Goal: Task Accomplishment & Management: Complete application form

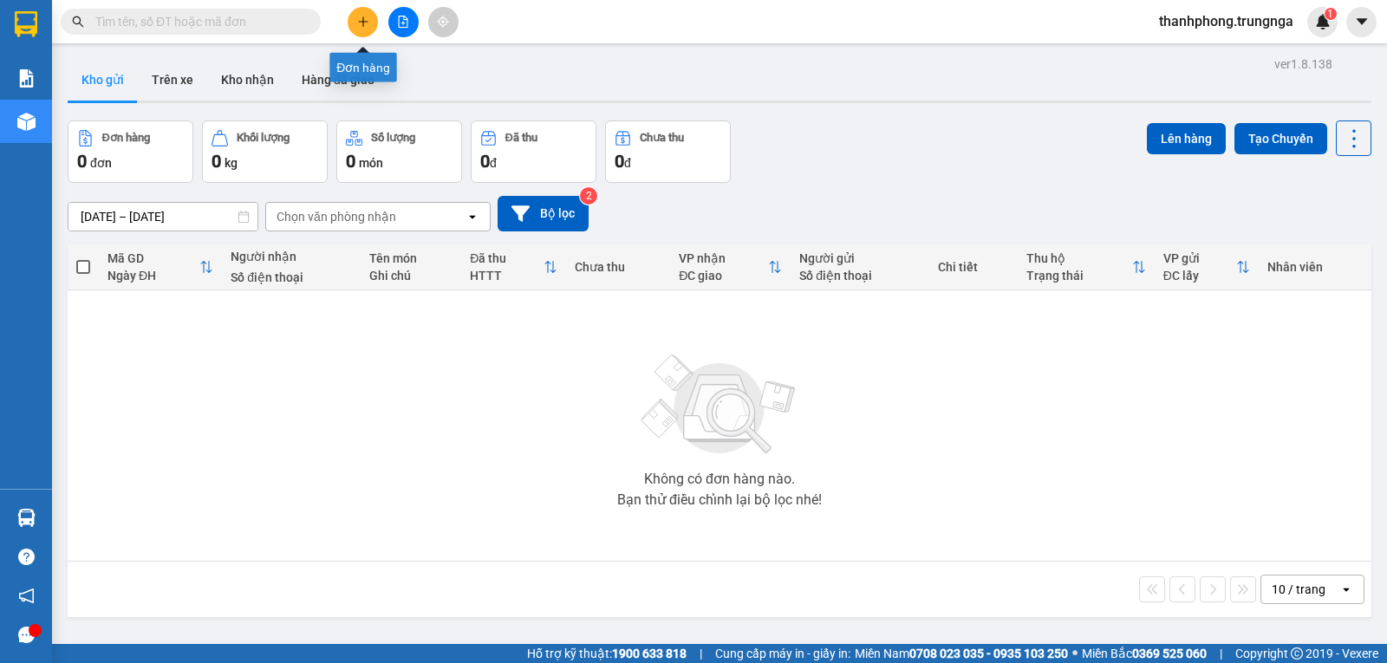
click at [368, 29] on button at bounding box center [363, 22] width 30 height 30
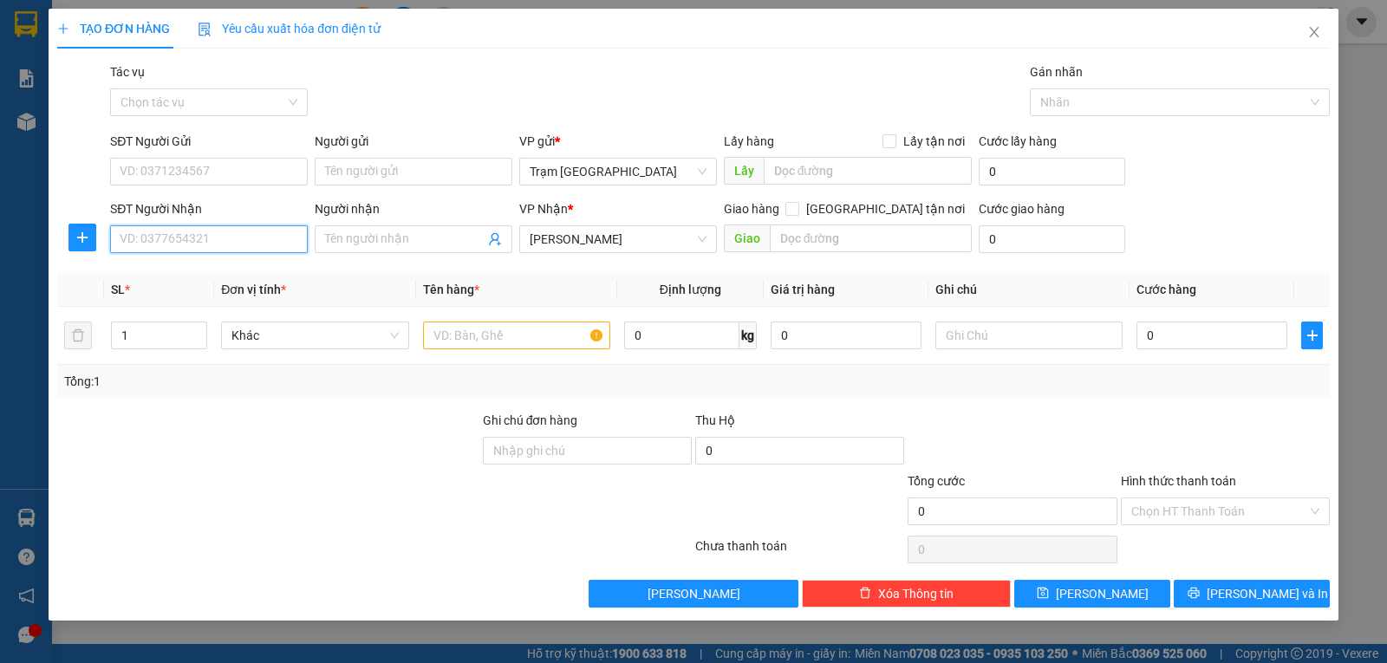
click at [210, 240] on input "SĐT Người Nhận" at bounding box center [209, 239] width 198 height 28
type input "0931049376"
click at [171, 279] on div "0931049376 - tuân" at bounding box center [208, 273] width 177 height 19
type input "tuân"
type input "50.000"
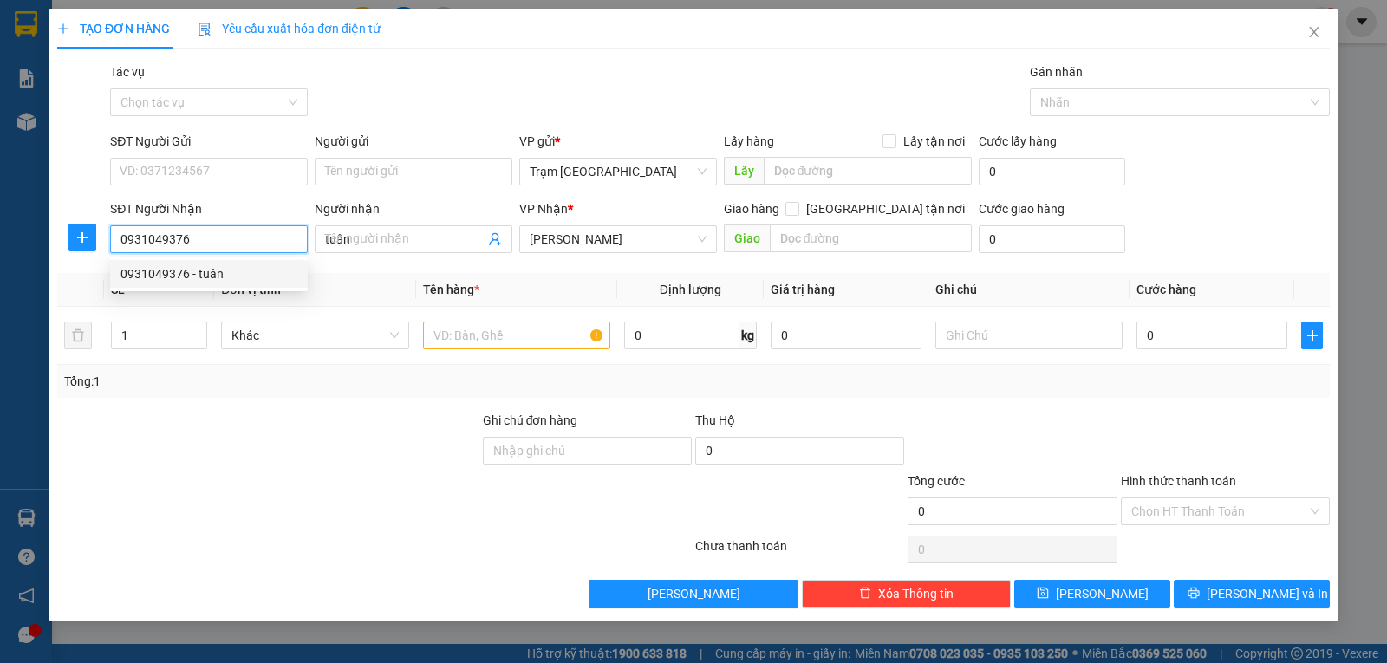
type input "50.000"
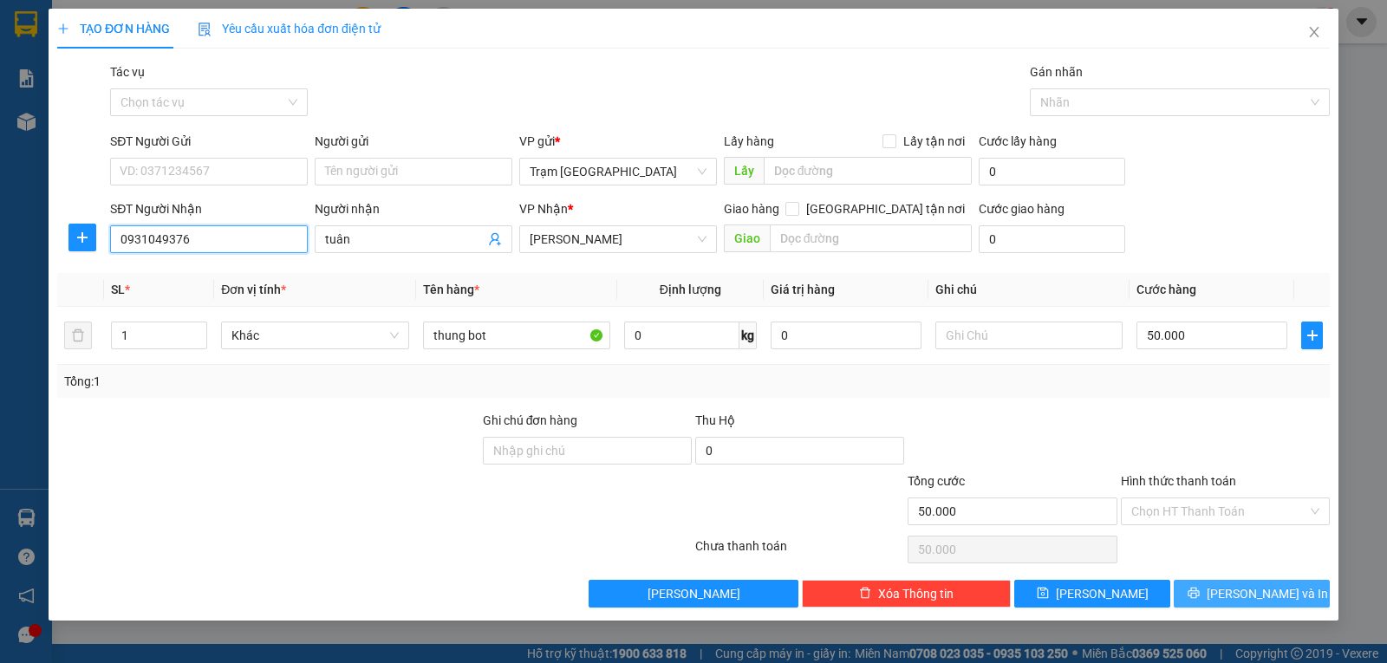
type input "0931049376"
click at [1217, 589] on button "Lưu và In" at bounding box center [1252, 594] width 156 height 28
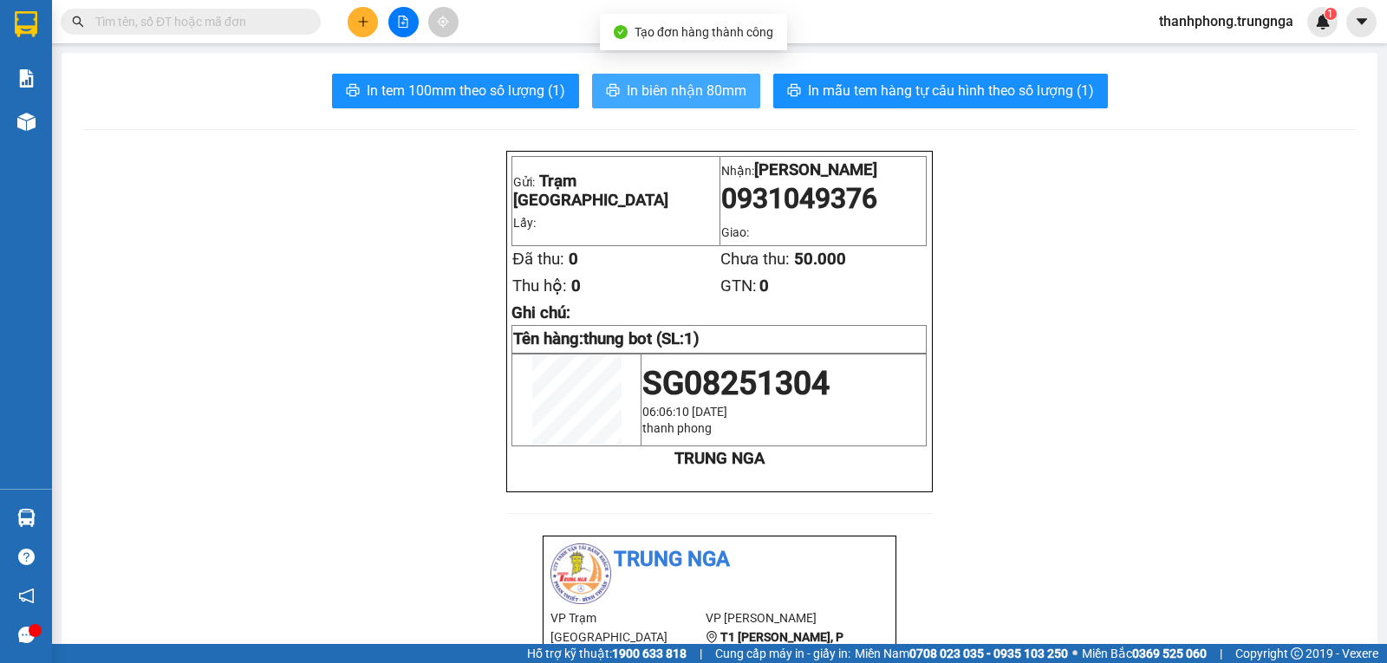
click at [649, 86] on span "In biên nhận 80mm" at bounding box center [687, 91] width 120 height 22
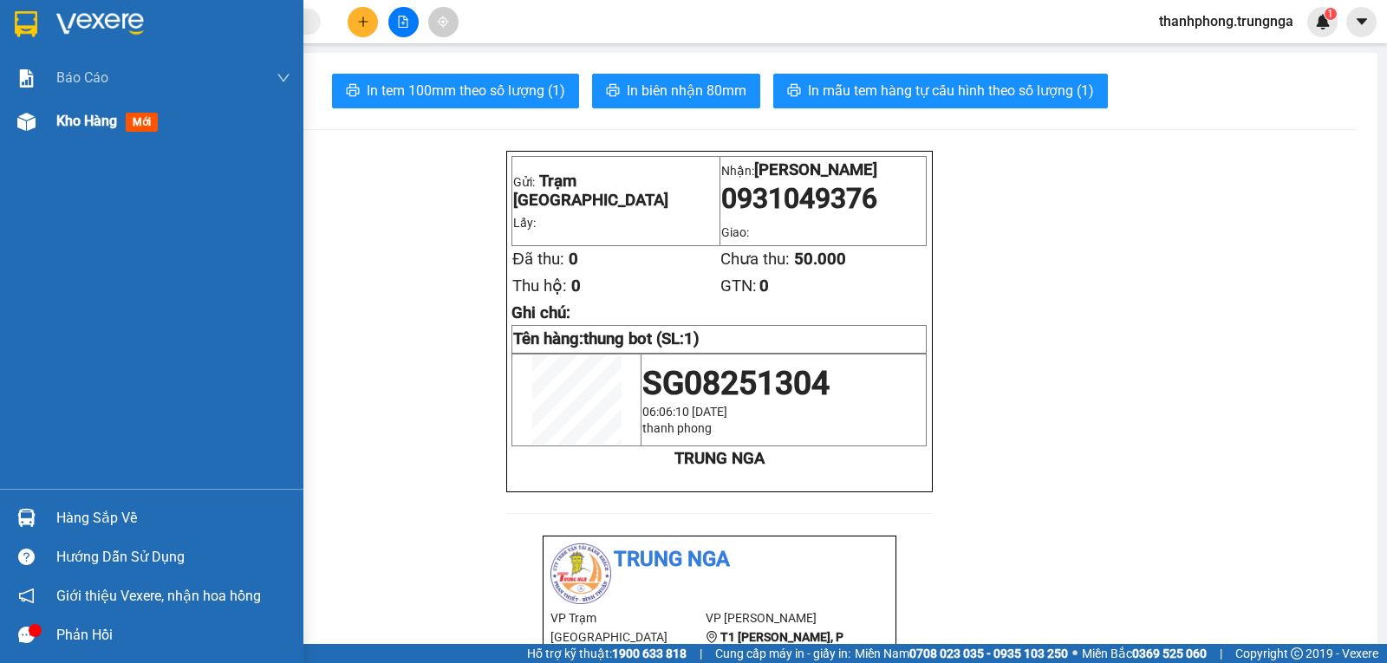
click at [76, 109] on div "Kho hàng mới" at bounding box center [173, 121] width 234 height 43
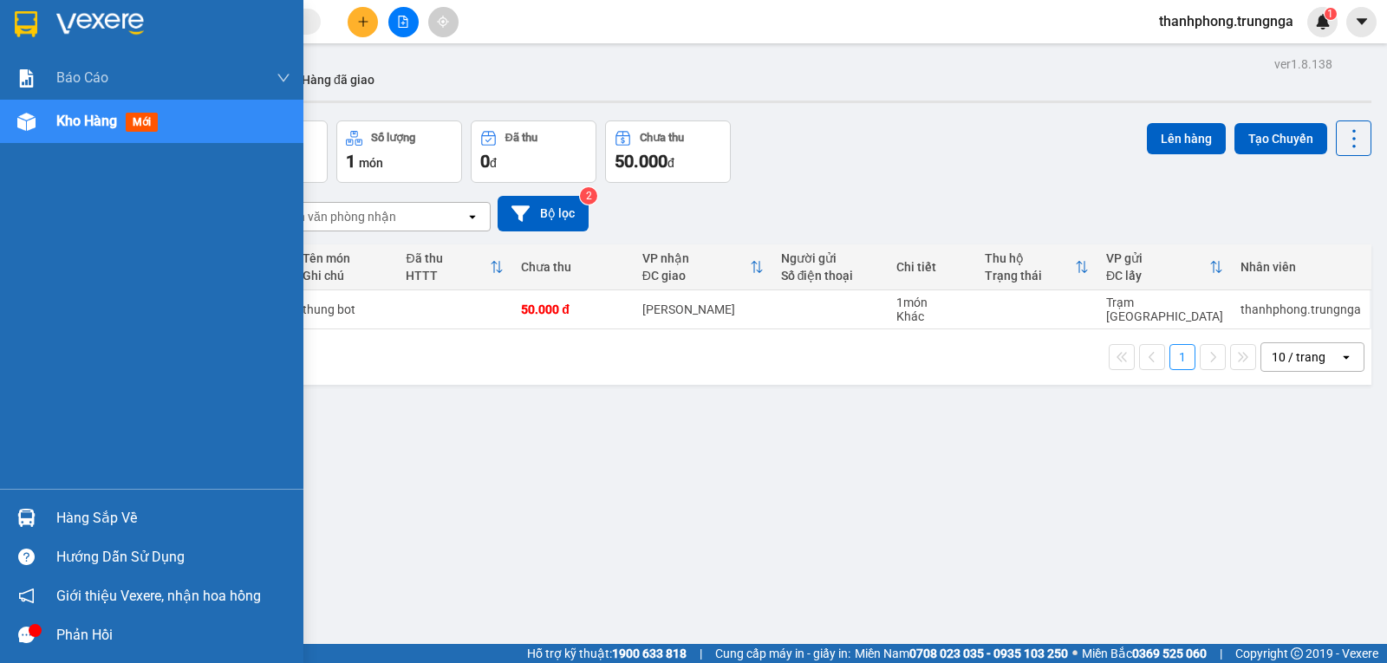
click at [102, 518] on div "Hàng sắp về" at bounding box center [173, 518] width 234 height 26
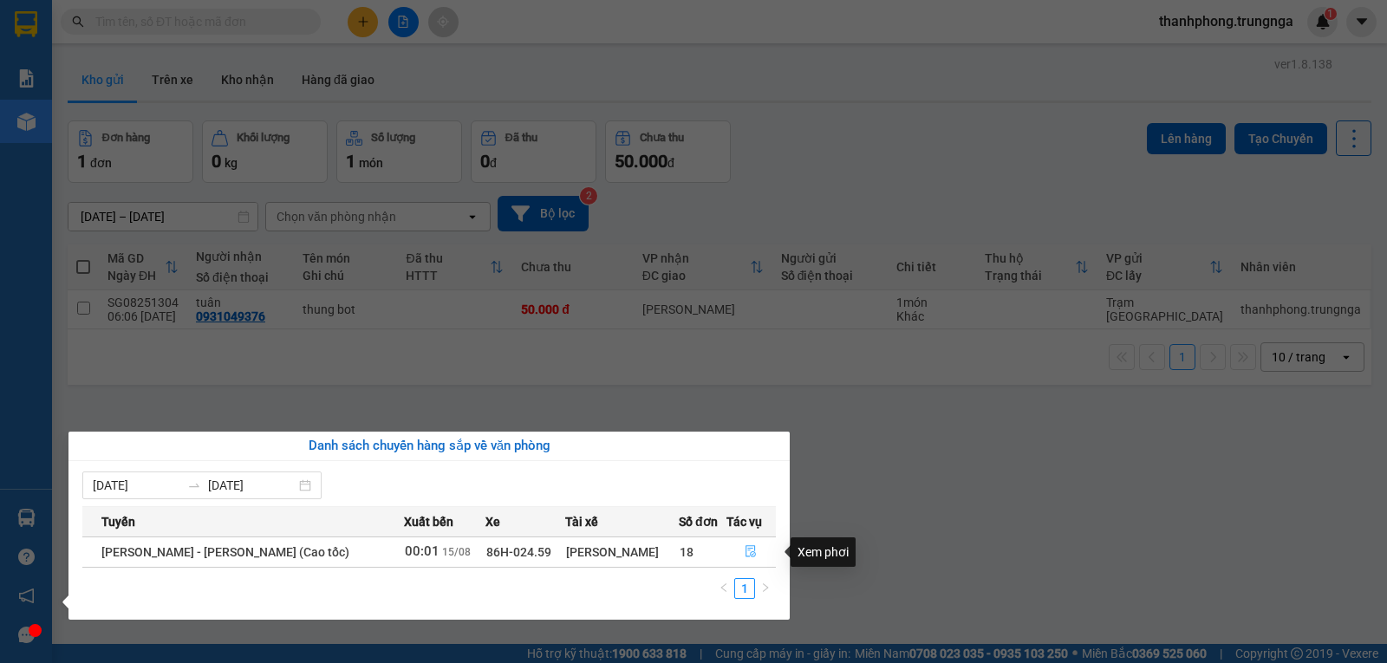
click at [747, 552] on icon "file-done" at bounding box center [751, 551] width 12 height 12
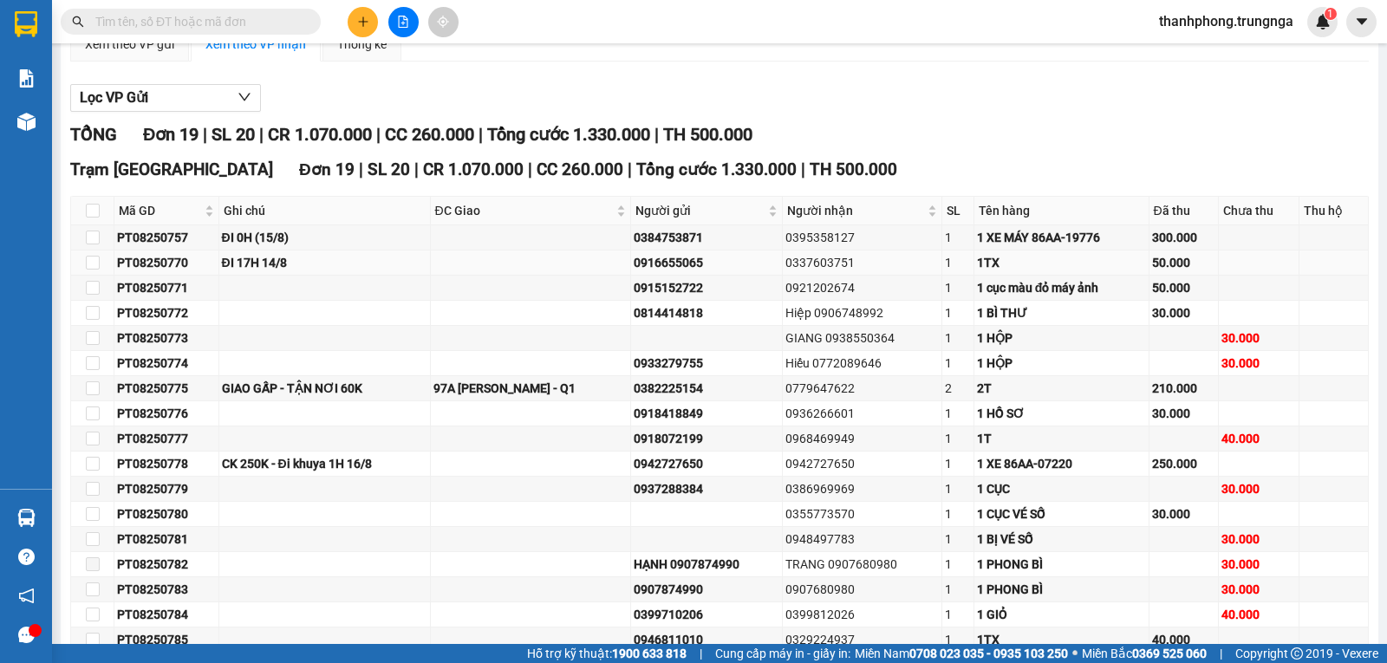
scroll to position [334, 0]
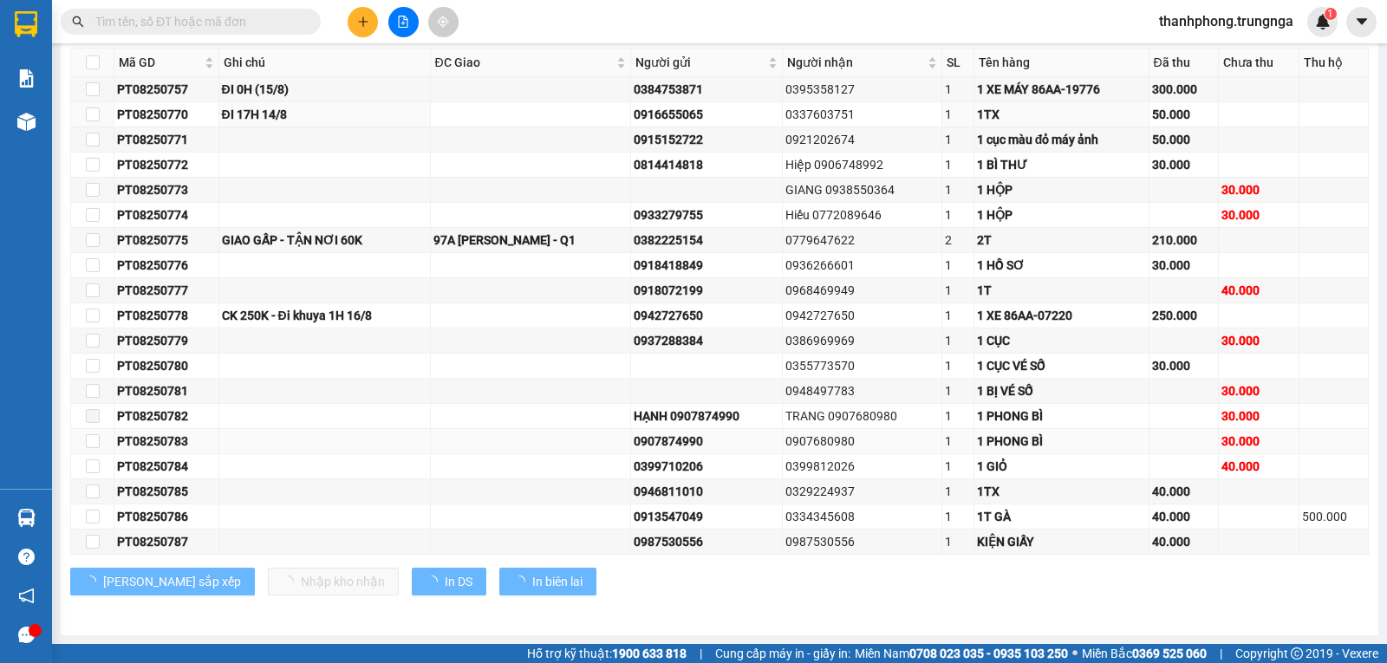
type input "15/08/2025"
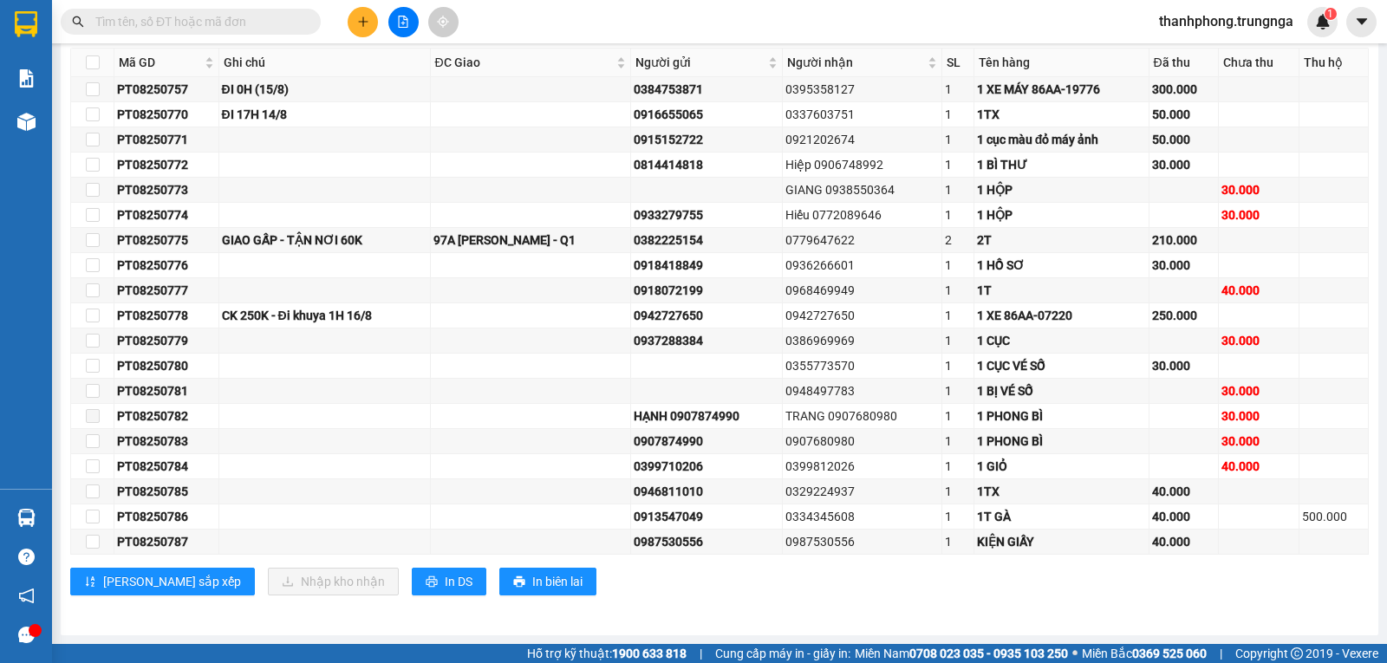
click at [365, 23] on icon "plus" at bounding box center [363, 22] width 12 height 12
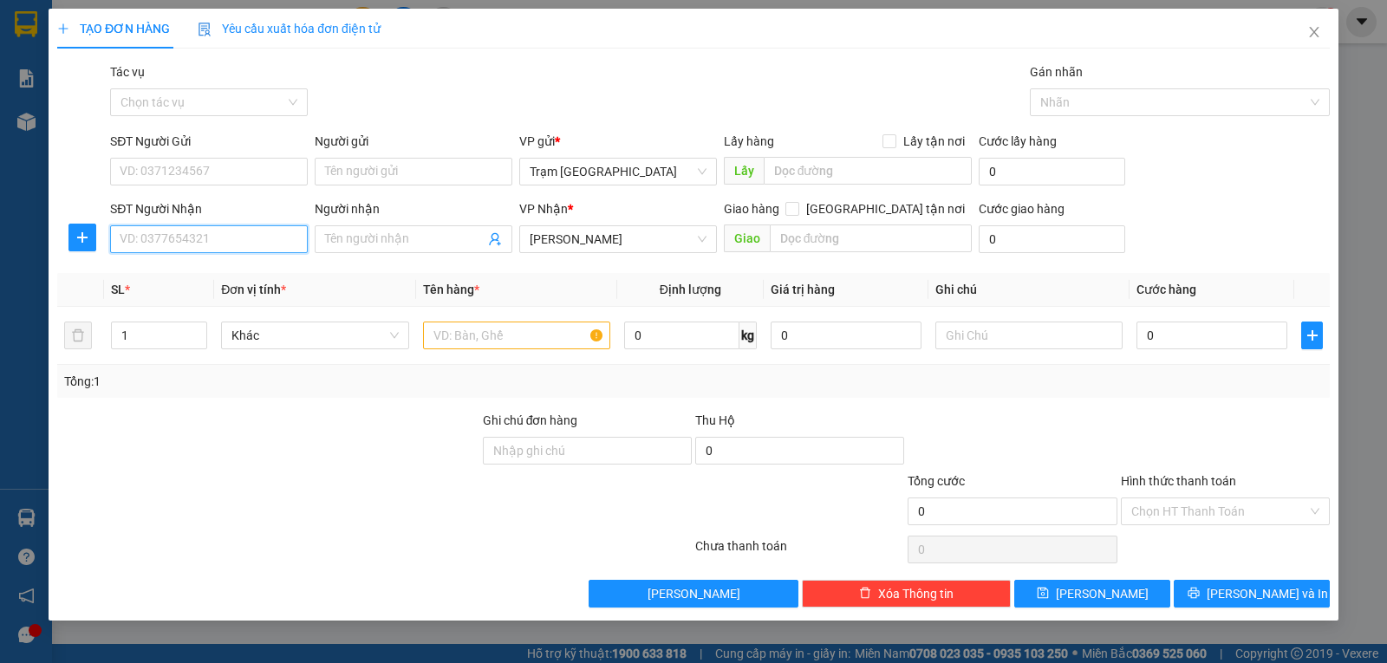
click at [250, 234] on input "SĐT Người Nhận" at bounding box center [209, 239] width 198 height 28
type input "0965922511"
click at [167, 278] on div "0965922511" at bounding box center [208, 273] width 177 height 19
type input "km 10"
type input "50.000"
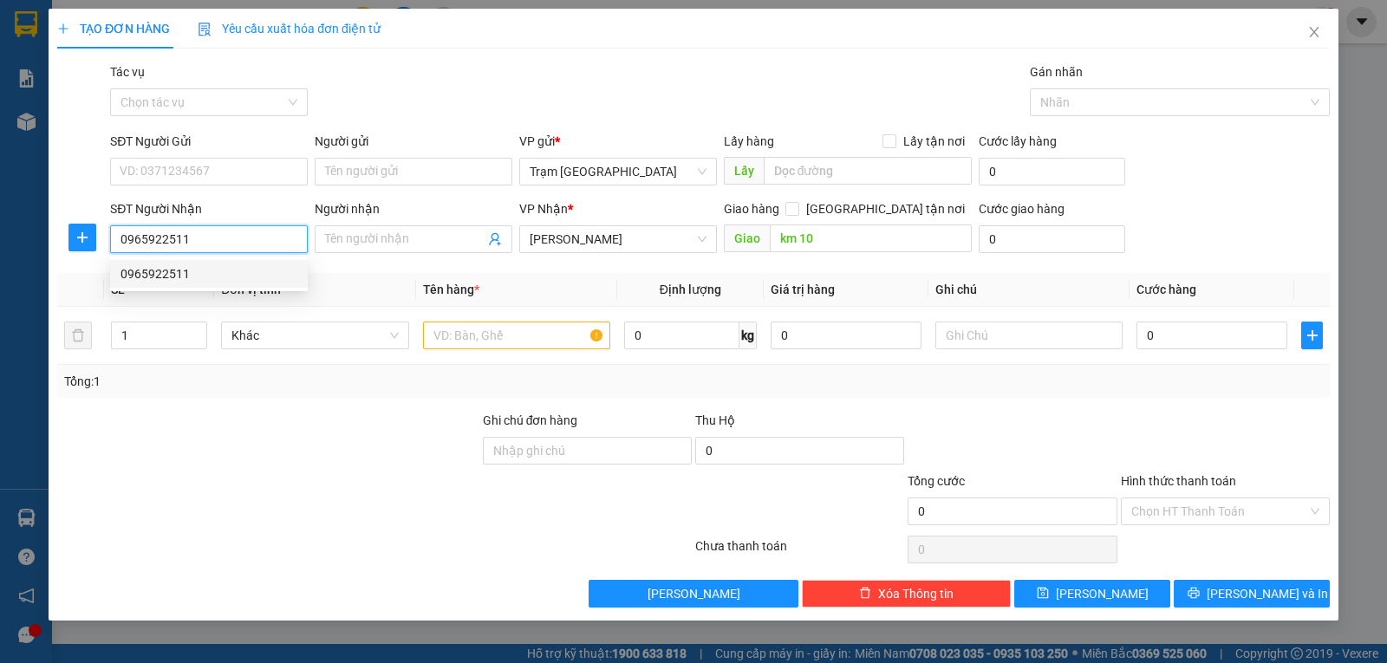
type input "50.000"
type input "0965922511"
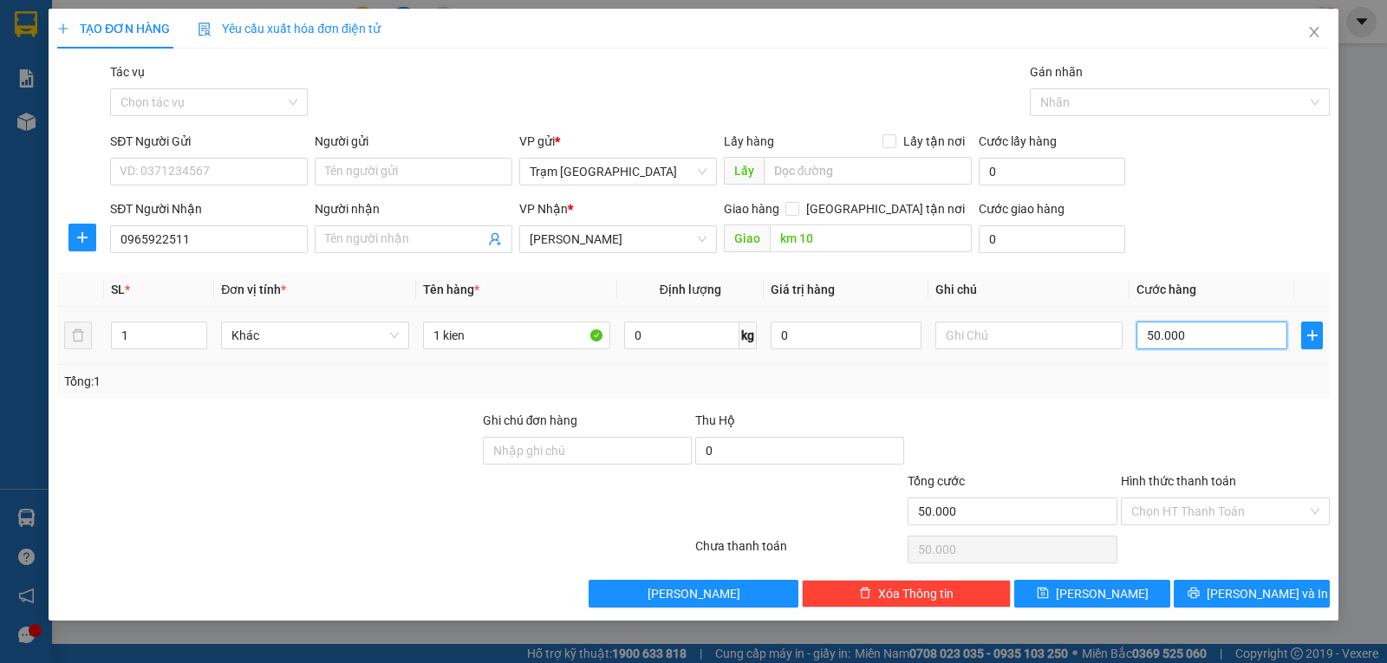
click at [1204, 334] on input "50.000" at bounding box center [1211, 336] width 151 height 28
type input "3"
type input "00.003"
type input "30"
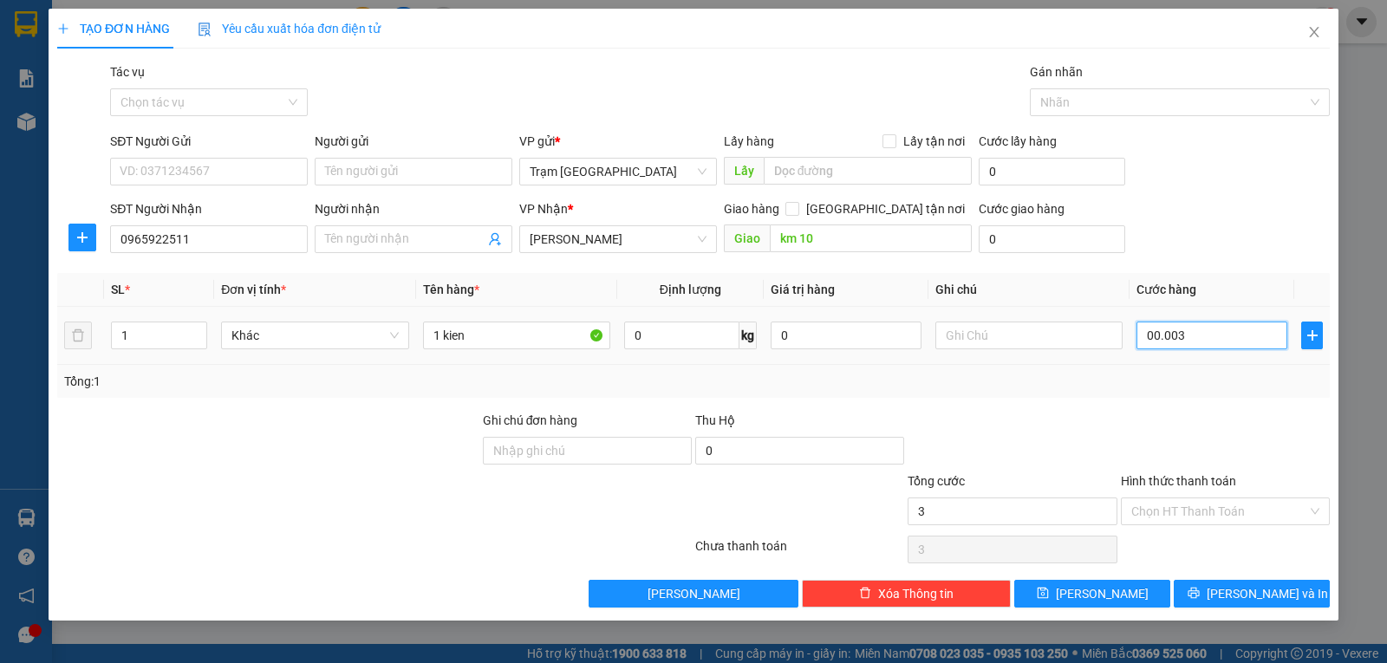
type input "30"
type input "0.000.030"
type input "30.000"
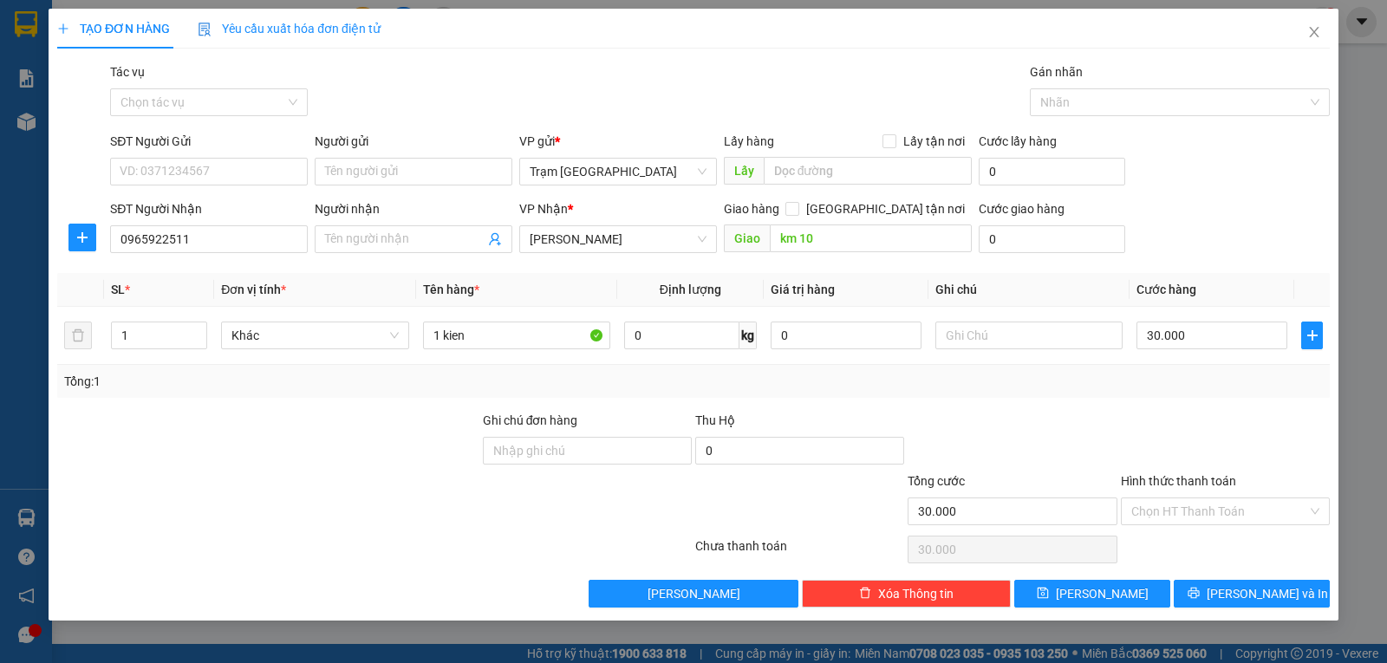
click at [1223, 396] on div "Tổng: 1" at bounding box center [693, 381] width 1273 height 33
click at [1246, 591] on span "Lưu và In" at bounding box center [1267, 593] width 121 height 19
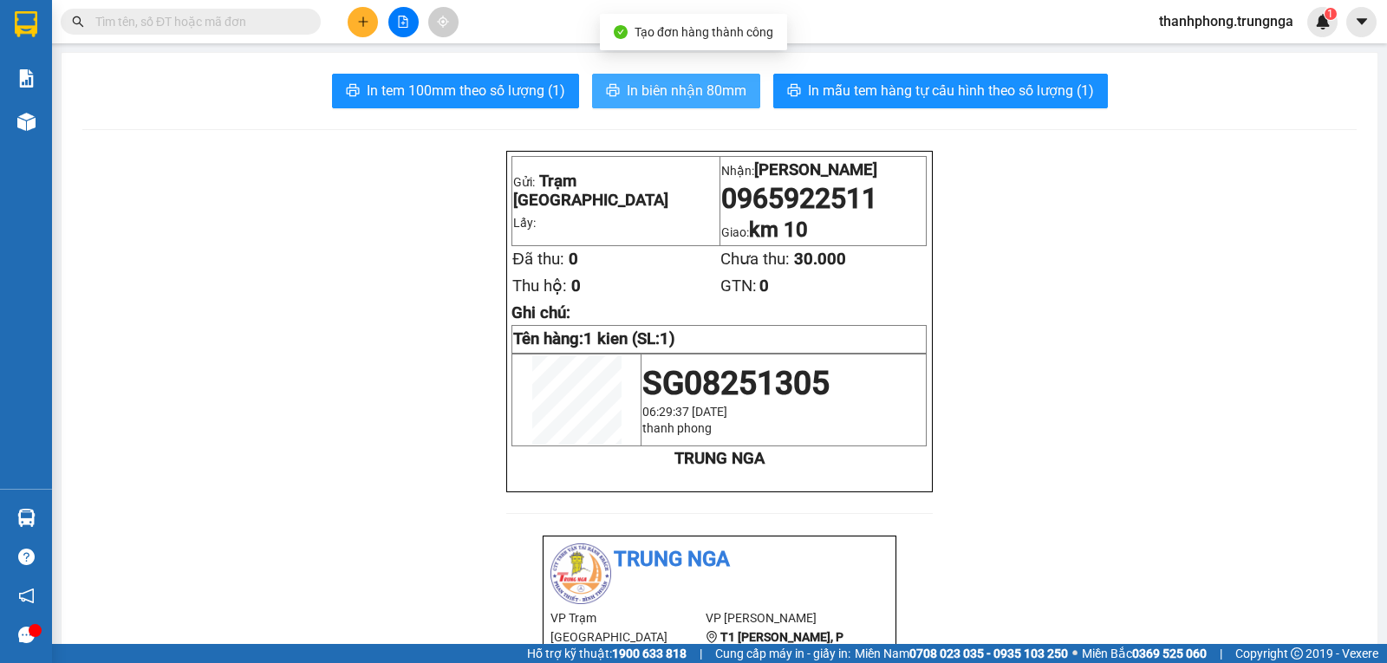
click at [694, 81] on span "In biên nhận 80mm" at bounding box center [687, 91] width 120 height 22
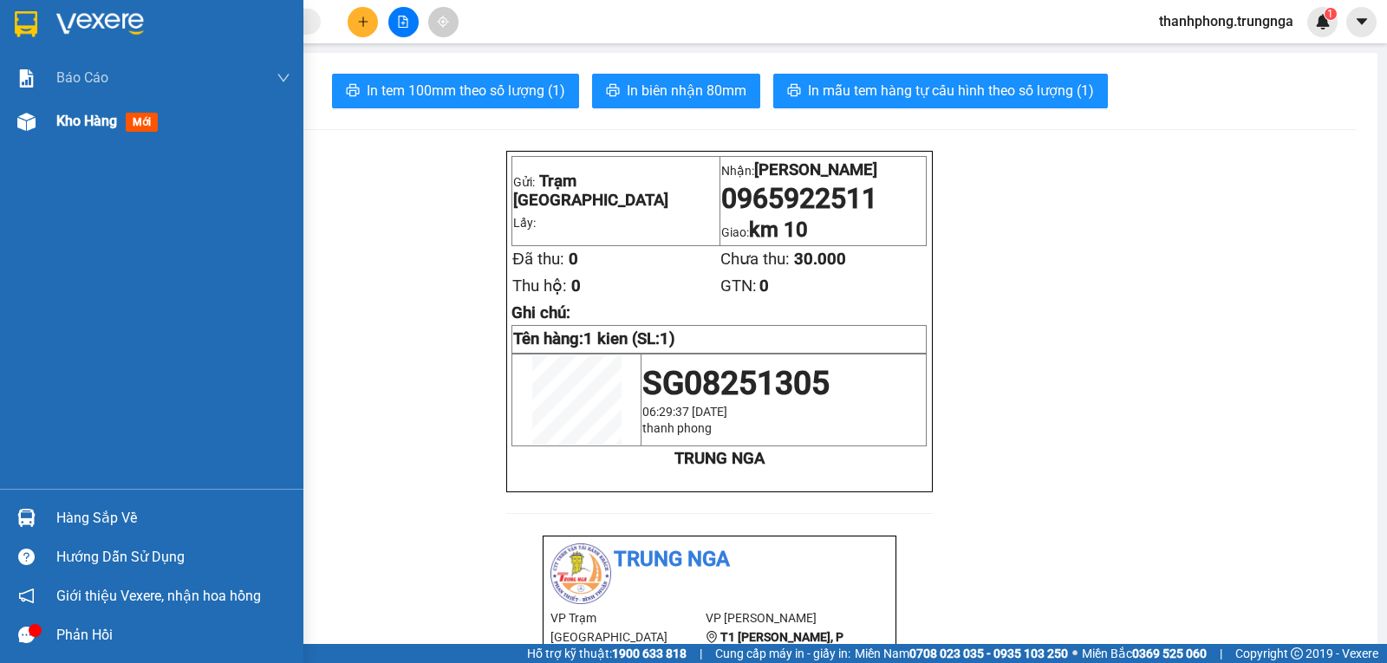
click at [99, 116] on span "Kho hàng" at bounding box center [86, 121] width 61 height 16
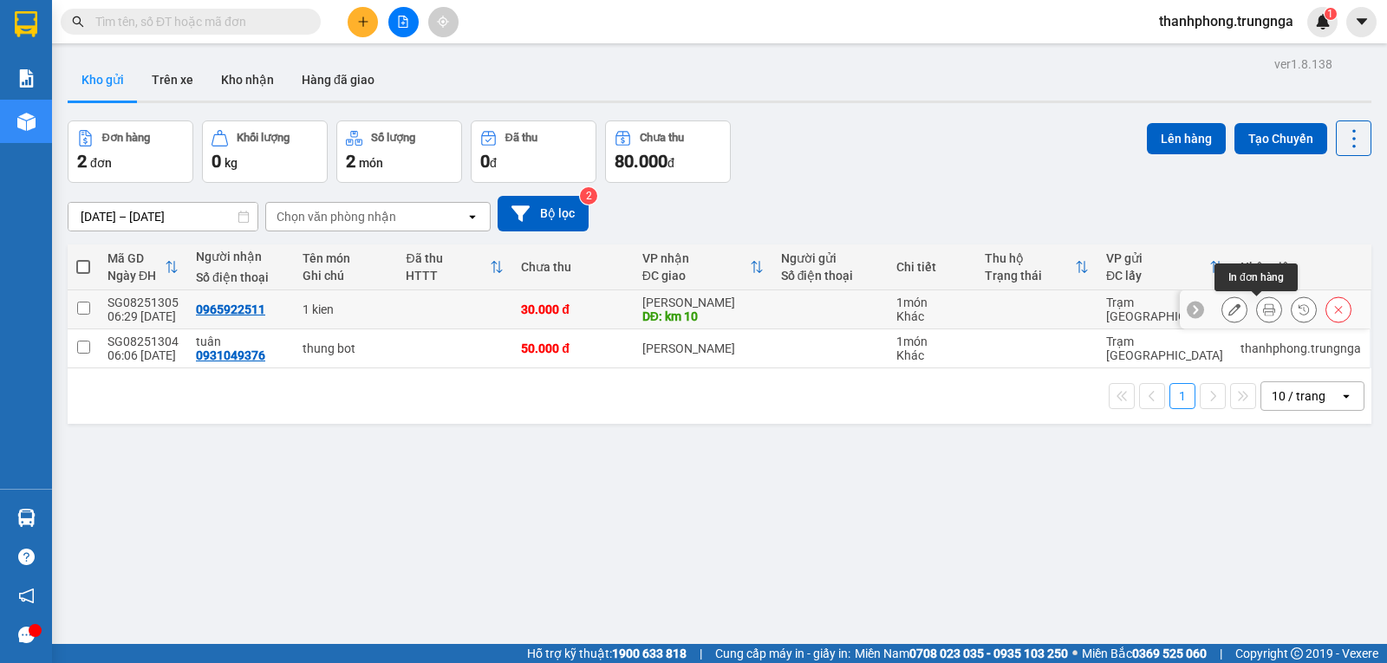
click at [1263, 314] on icon at bounding box center [1269, 309] width 12 height 12
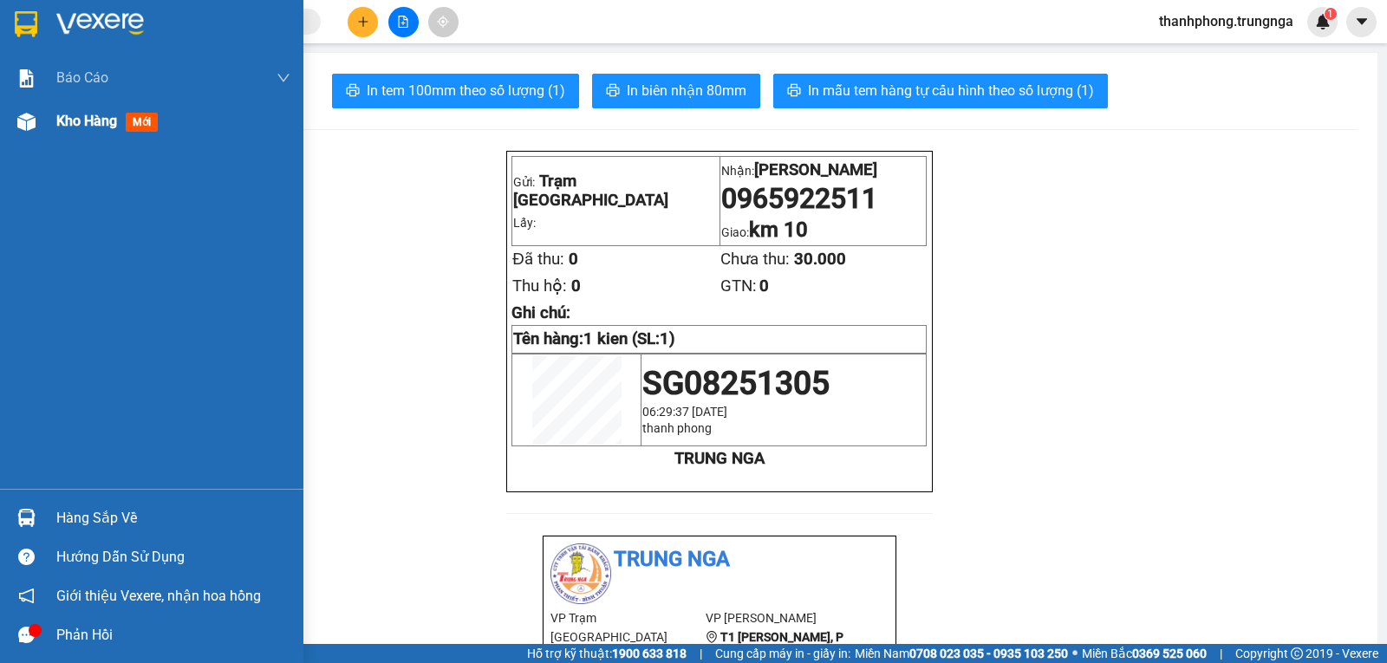
click at [106, 113] on span "Kho hàng" at bounding box center [86, 121] width 61 height 16
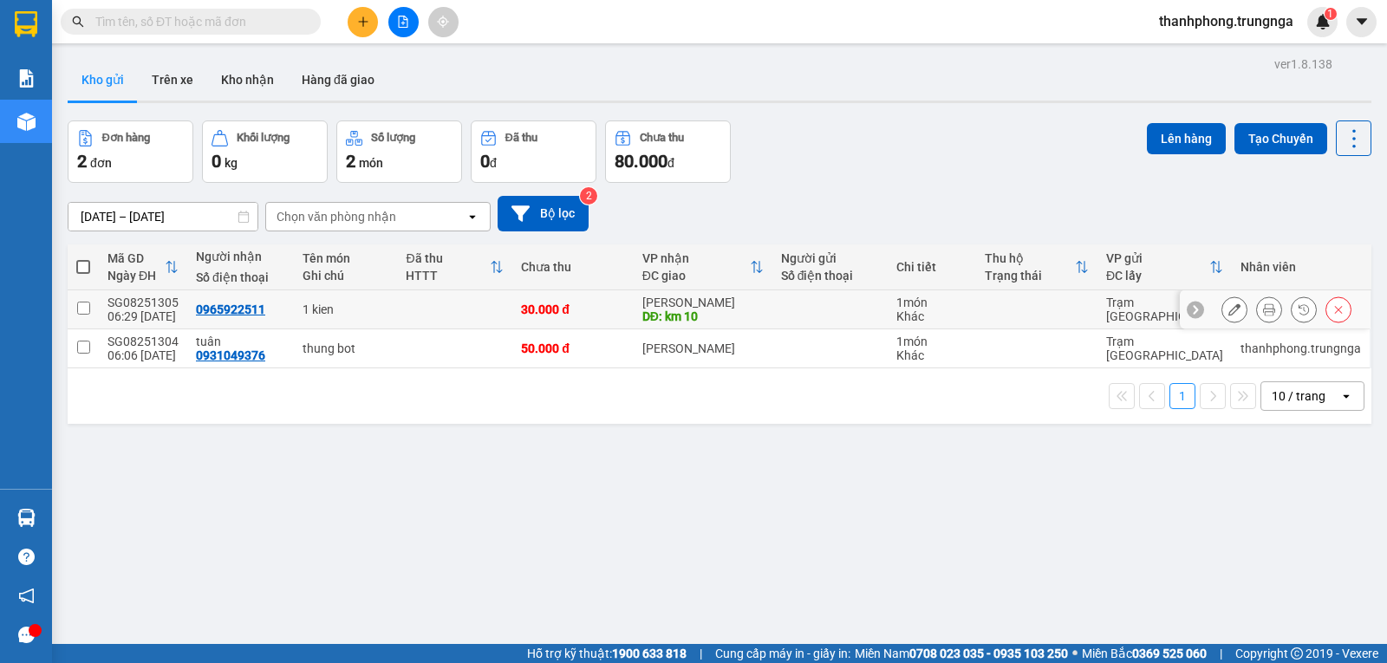
click at [1228, 309] on icon at bounding box center [1234, 309] width 12 height 12
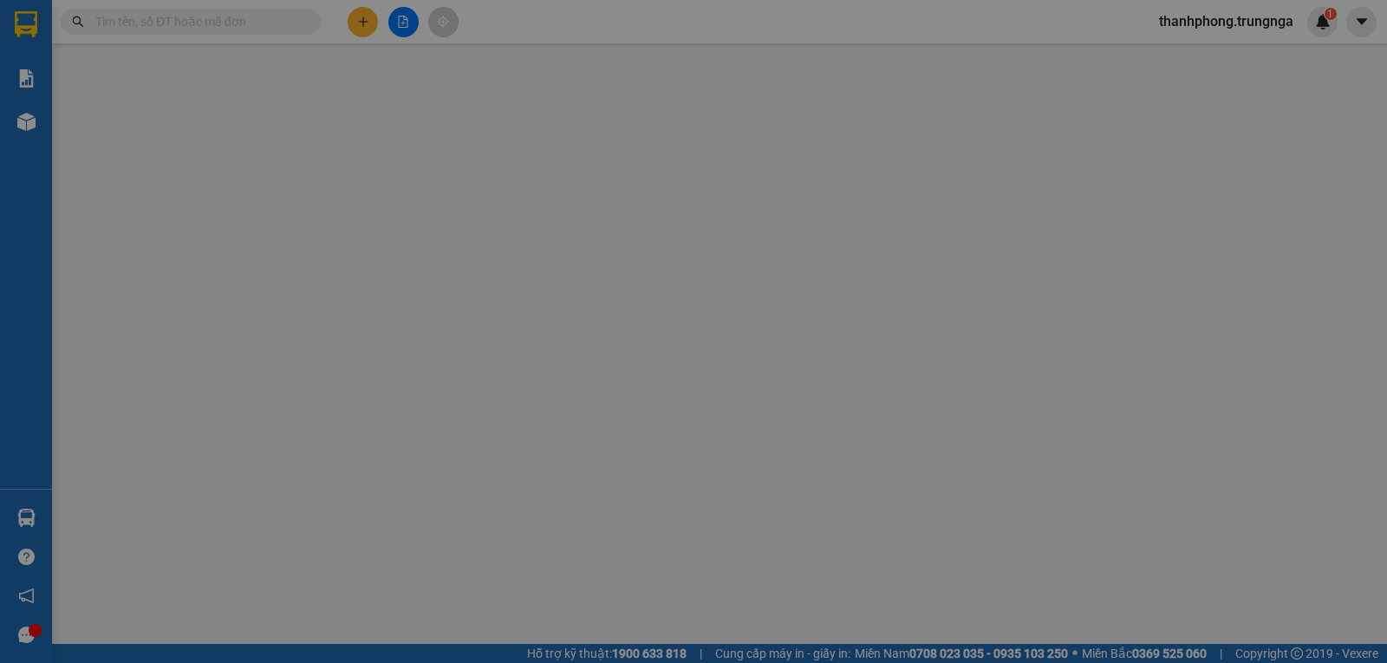
type input "0965922511"
type input "km 10"
type input "30.000"
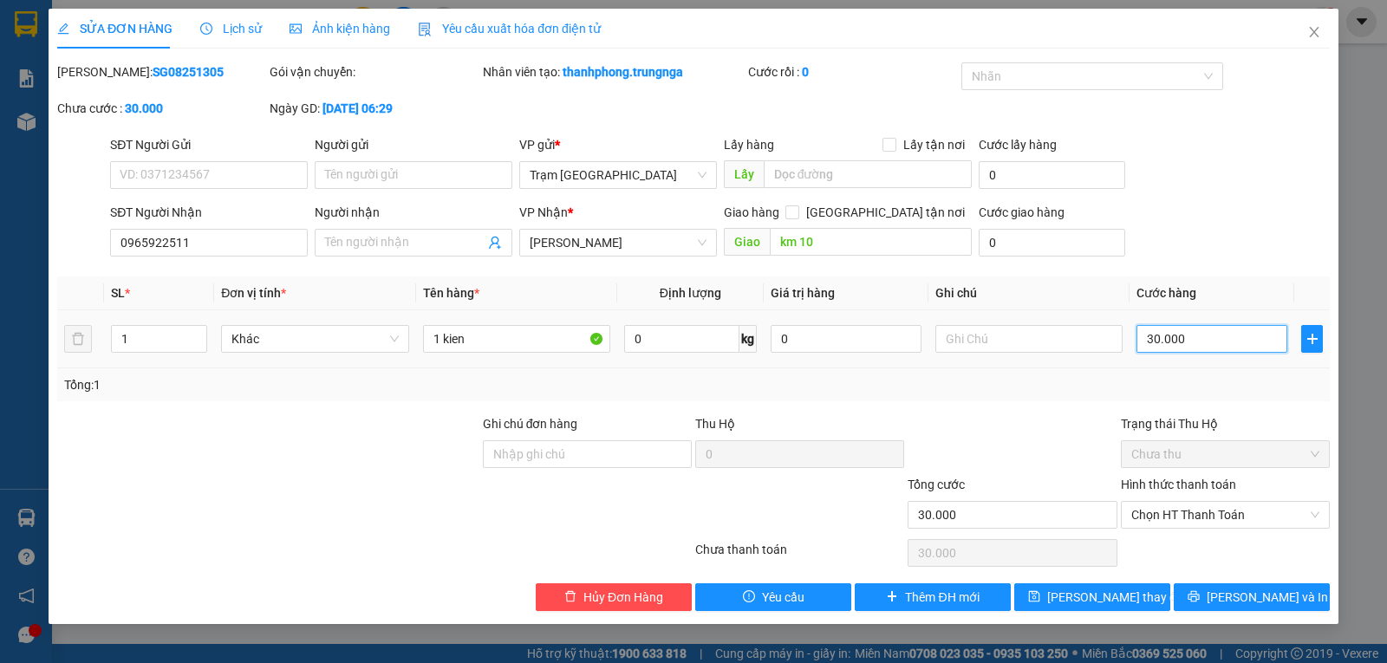
click at [1214, 335] on input "30.000" at bounding box center [1211, 339] width 151 height 28
type input "4"
type input "00.004"
type input "40"
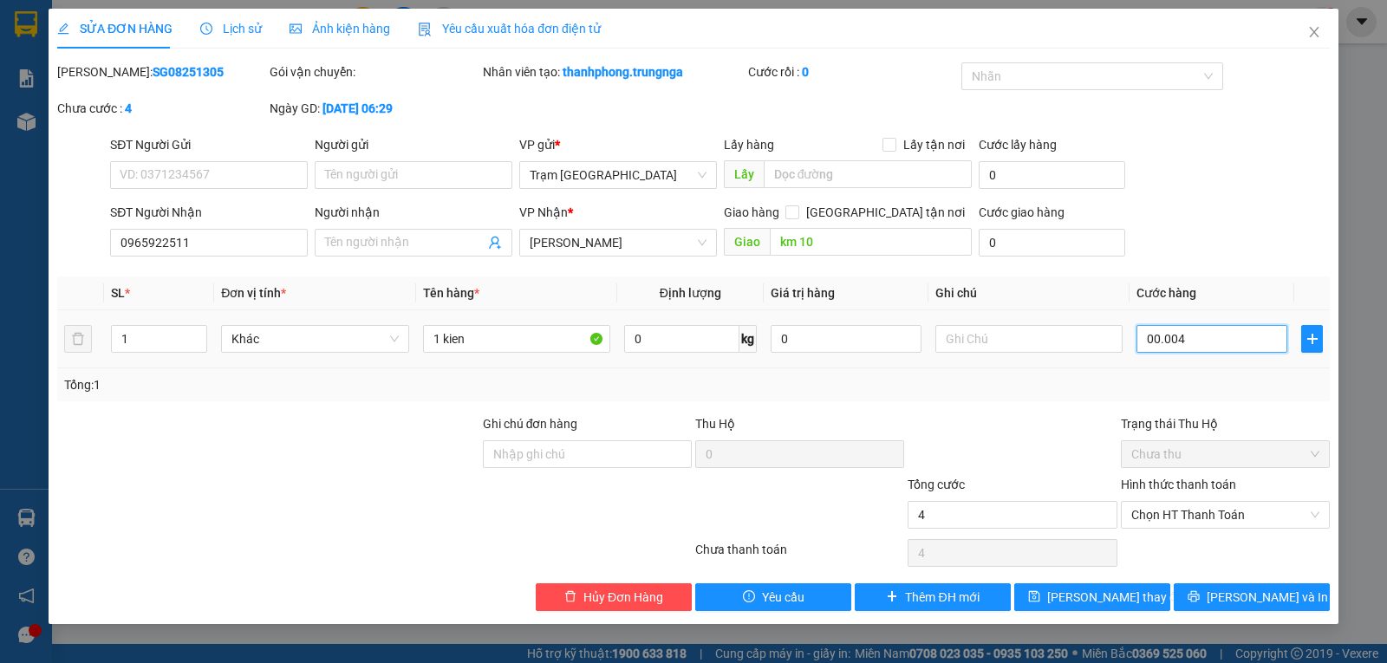
type input "40"
type input "0.000.040"
type input "40.000"
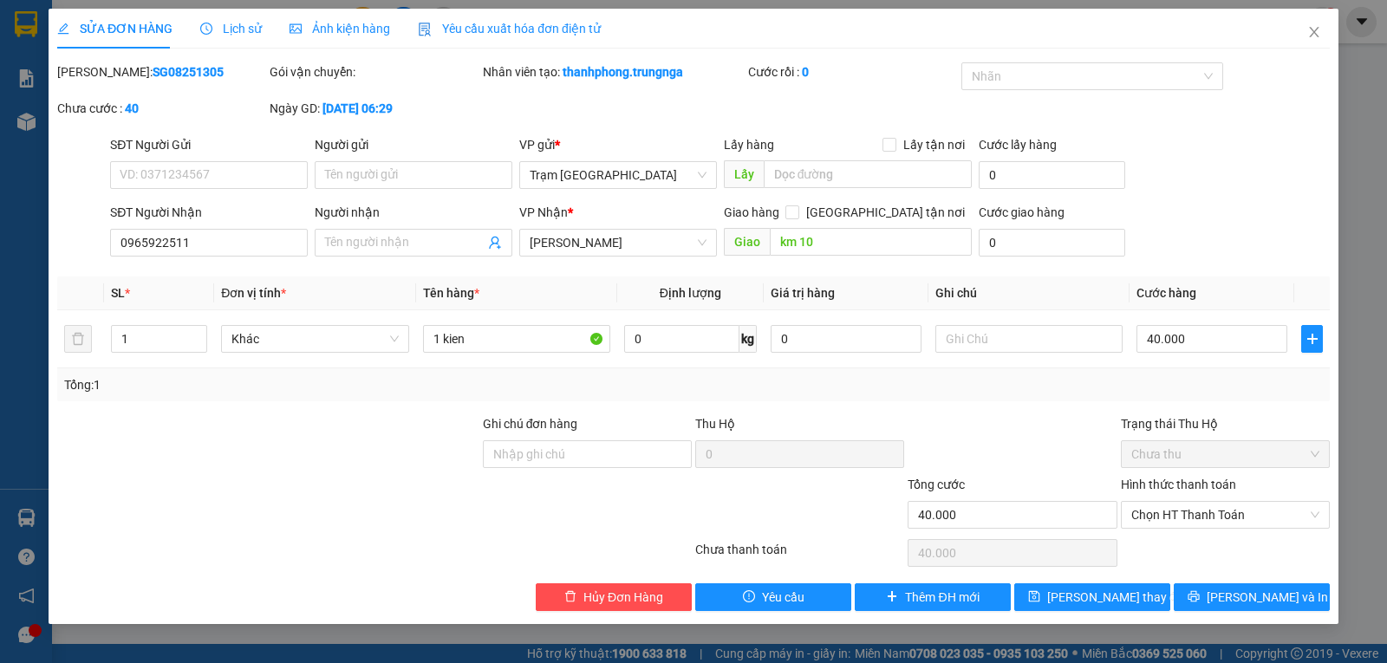
click at [1207, 400] on div "Tổng: 1" at bounding box center [693, 384] width 1273 height 33
click at [1241, 591] on span "Lưu và In" at bounding box center [1267, 597] width 121 height 19
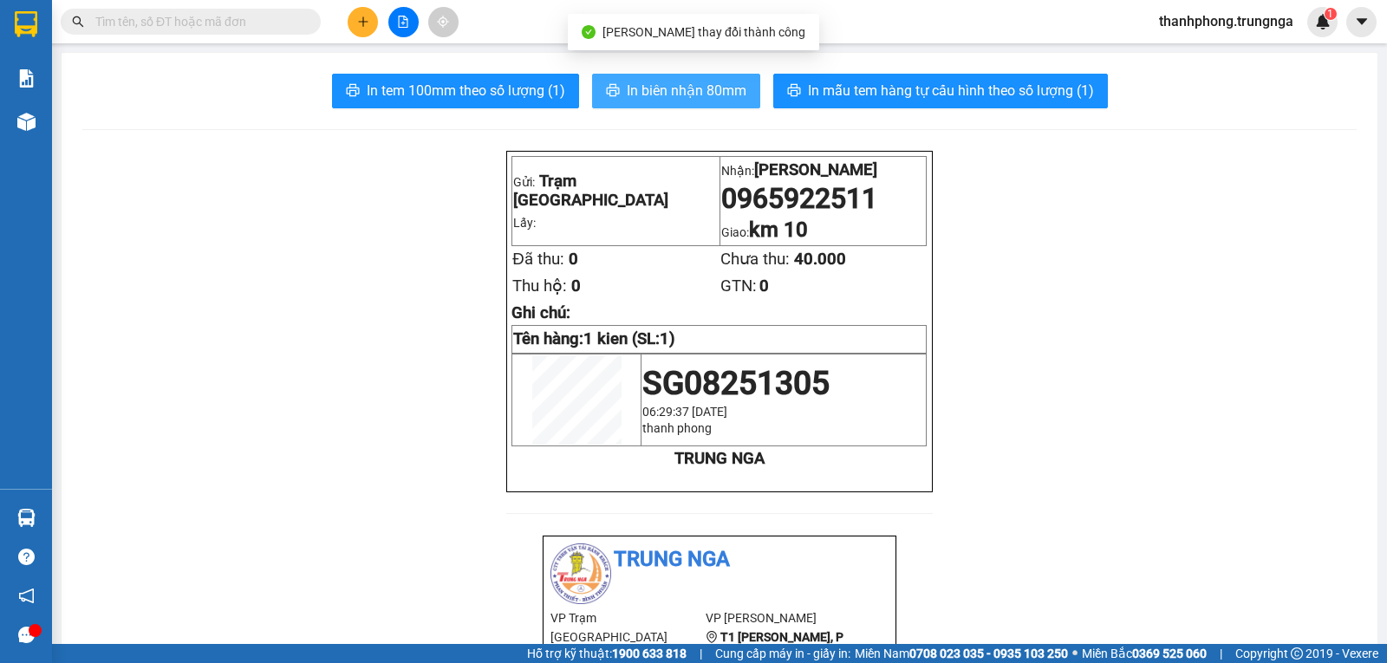
click at [658, 83] on span "In biên nhận 80mm" at bounding box center [687, 91] width 120 height 22
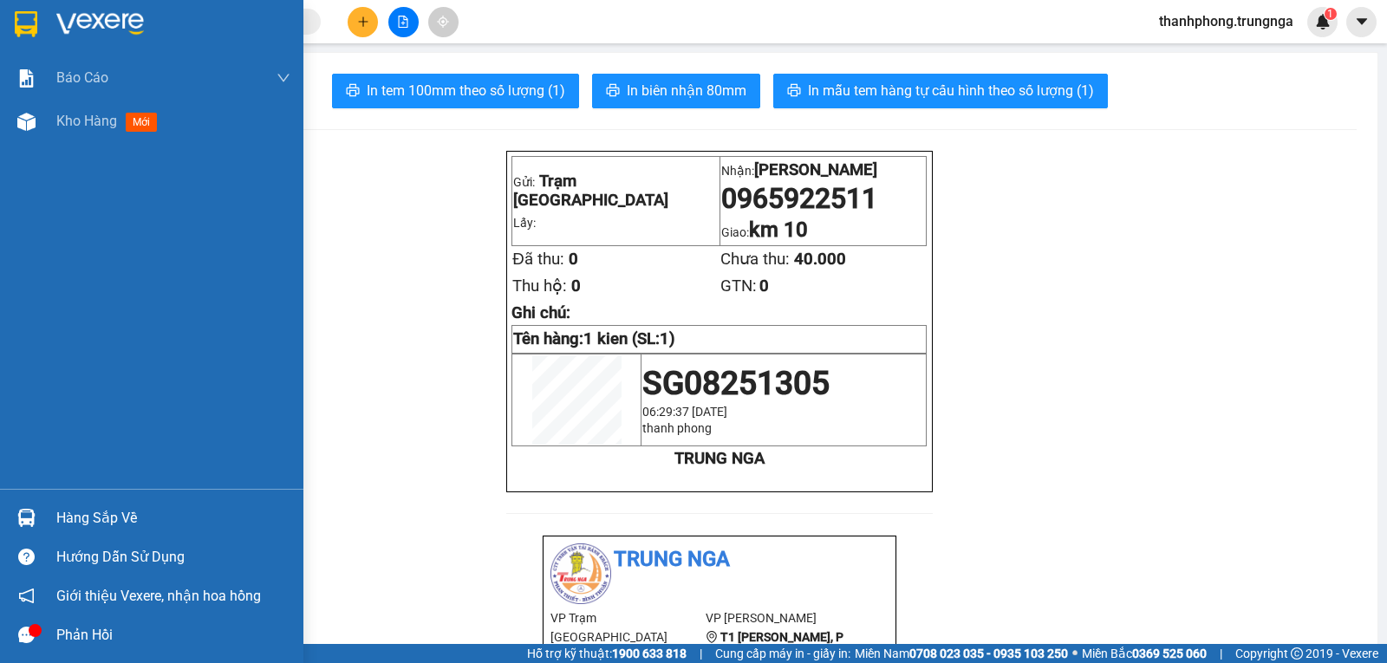
click at [71, 516] on div "Hàng sắp về" at bounding box center [173, 518] width 234 height 26
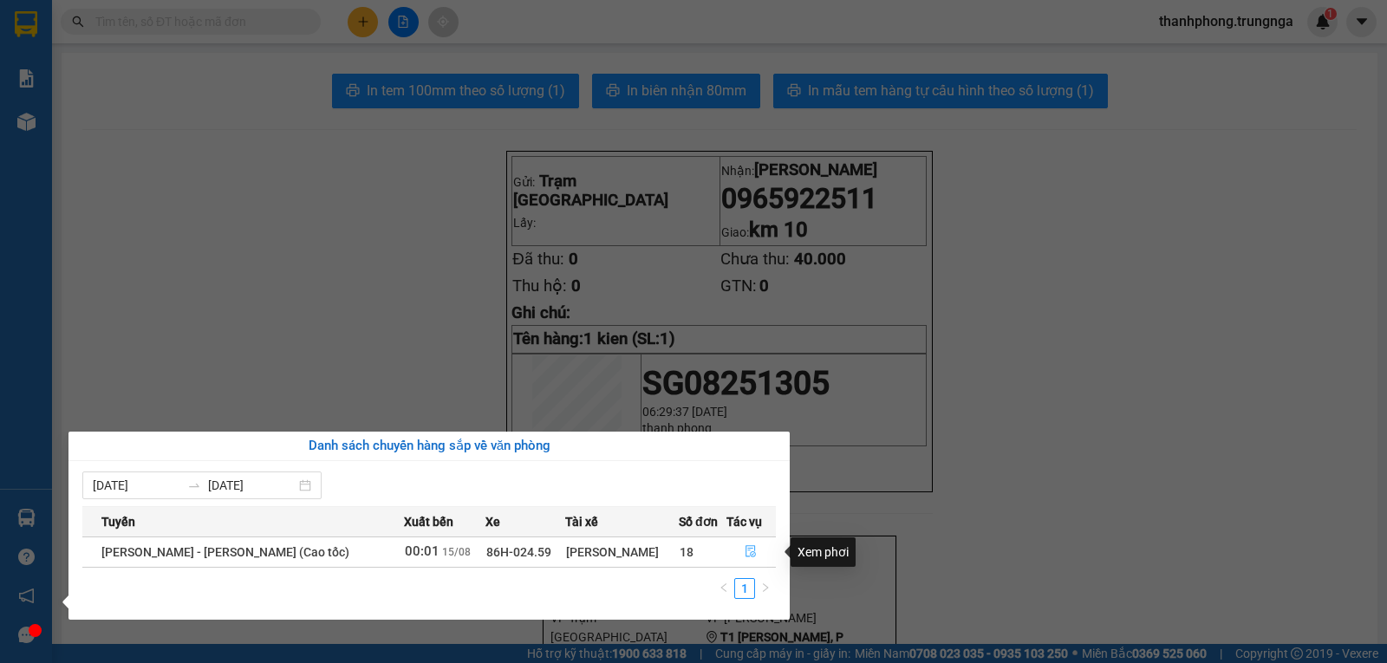
click at [745, 554] on icon "file-done" at bounding box center [751, 551] width 12 height 12
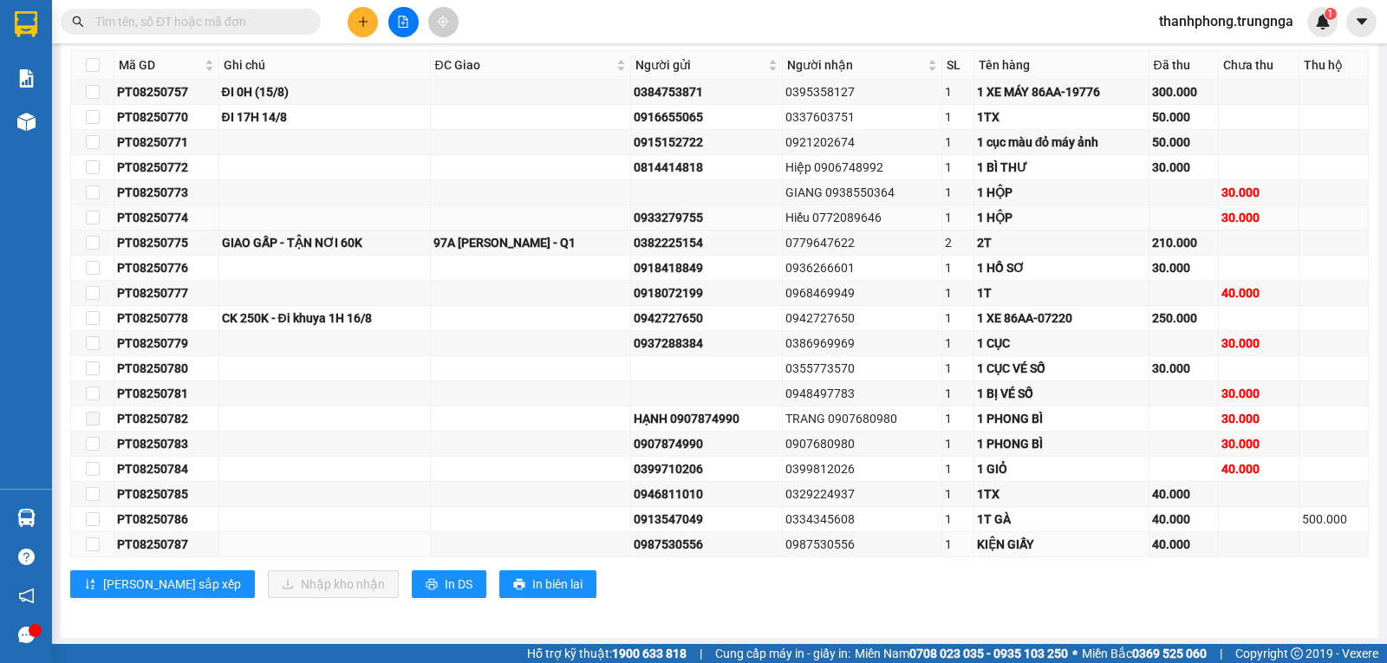
scroll to position [334, 0]
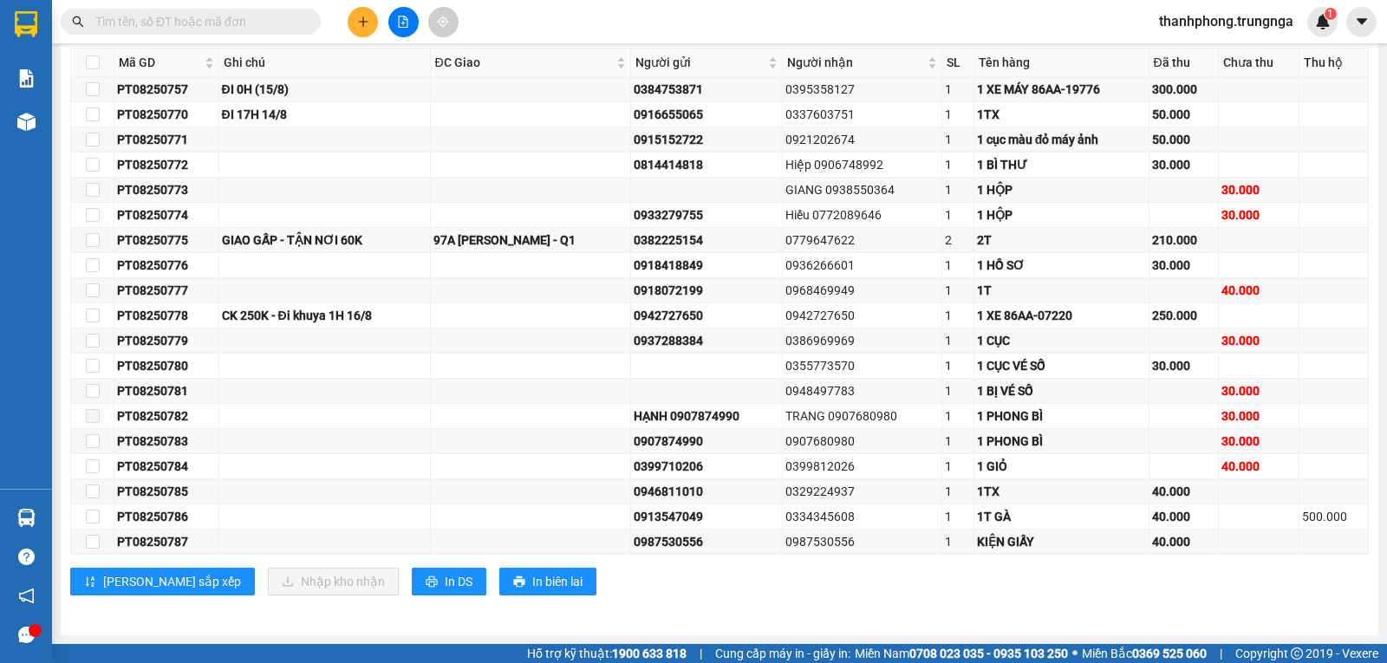
click at [365, 24] on icon "plus" at bounding box center [363, 22] width 12 height 12
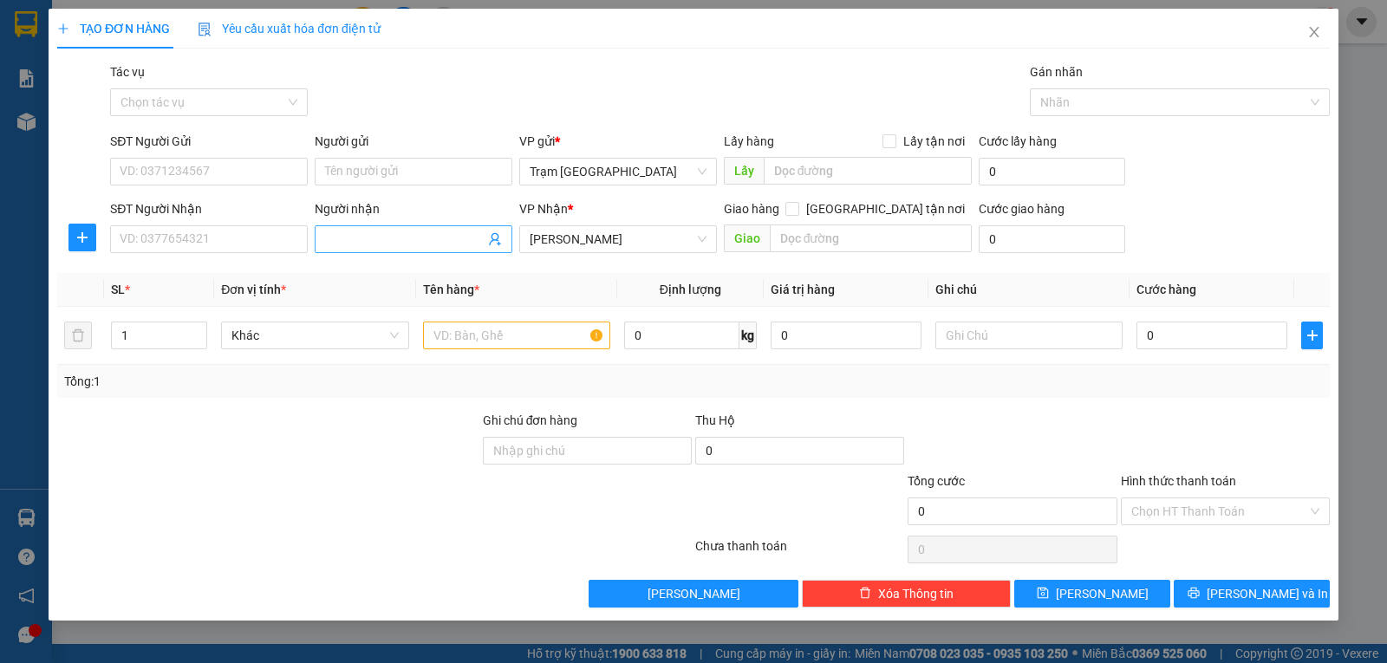
click at [404, 231] on input "Người nhận" at bounding box center [405, 239] width 160 height 19
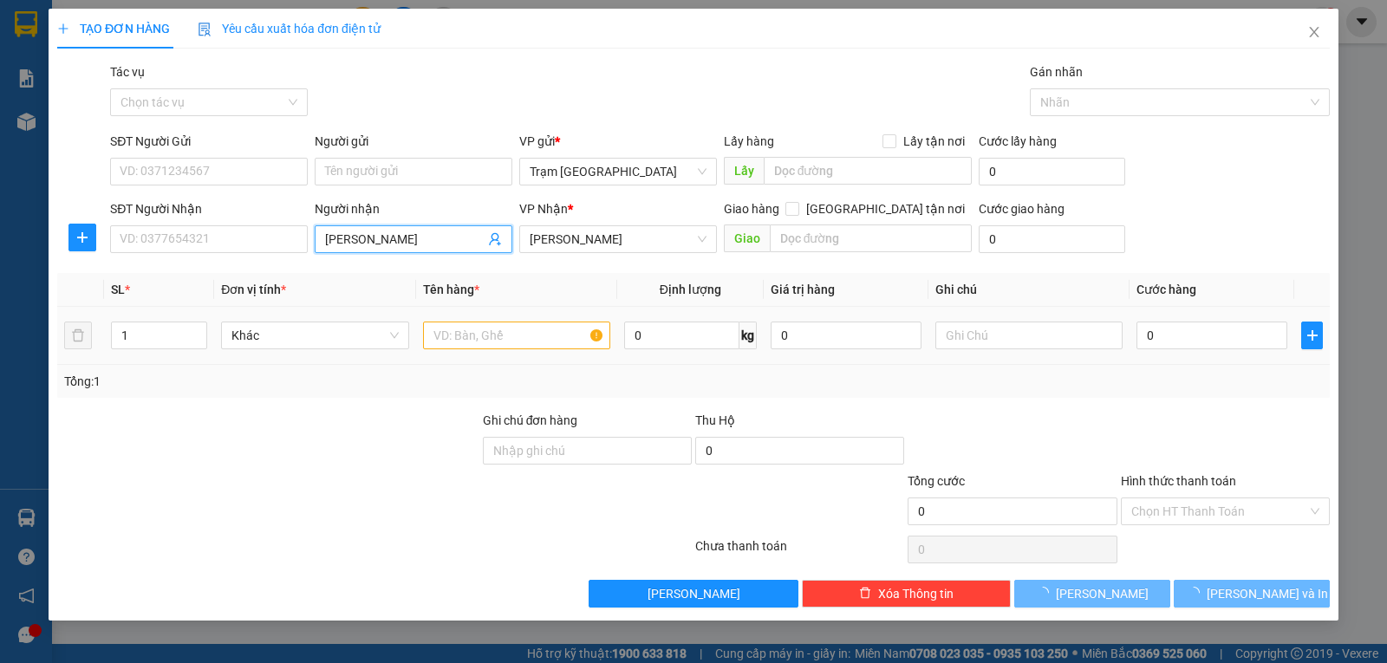
type input "anh khánh"
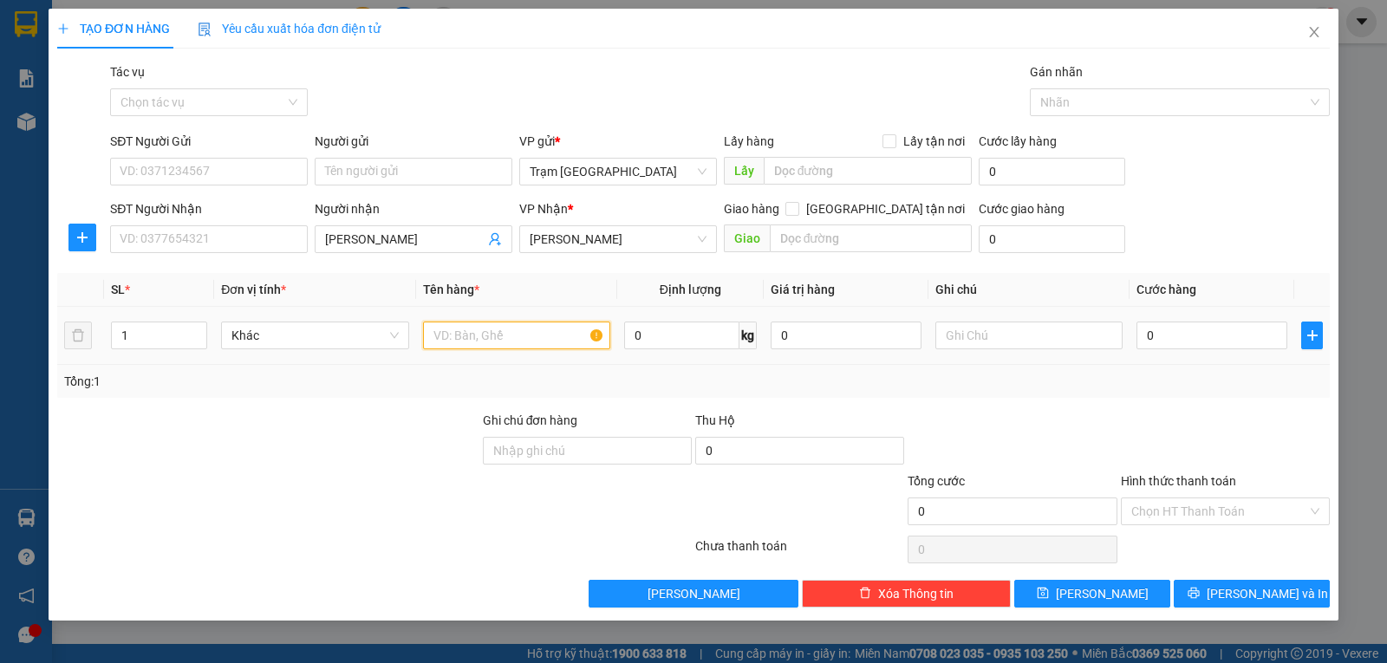
click at [495, 329] on input "text" at bounding box center [516, 336] width 187 height 28
click at [161, 316] on td "1" at bounding box center [159, 336] width 110 height 58
click at [171, 329] on input "1" at bounding box center [159, 335] width 94 height 26
type input "2"
click at [462, 336] on input "text" at bounding box center [516, 336] width 187 height 28
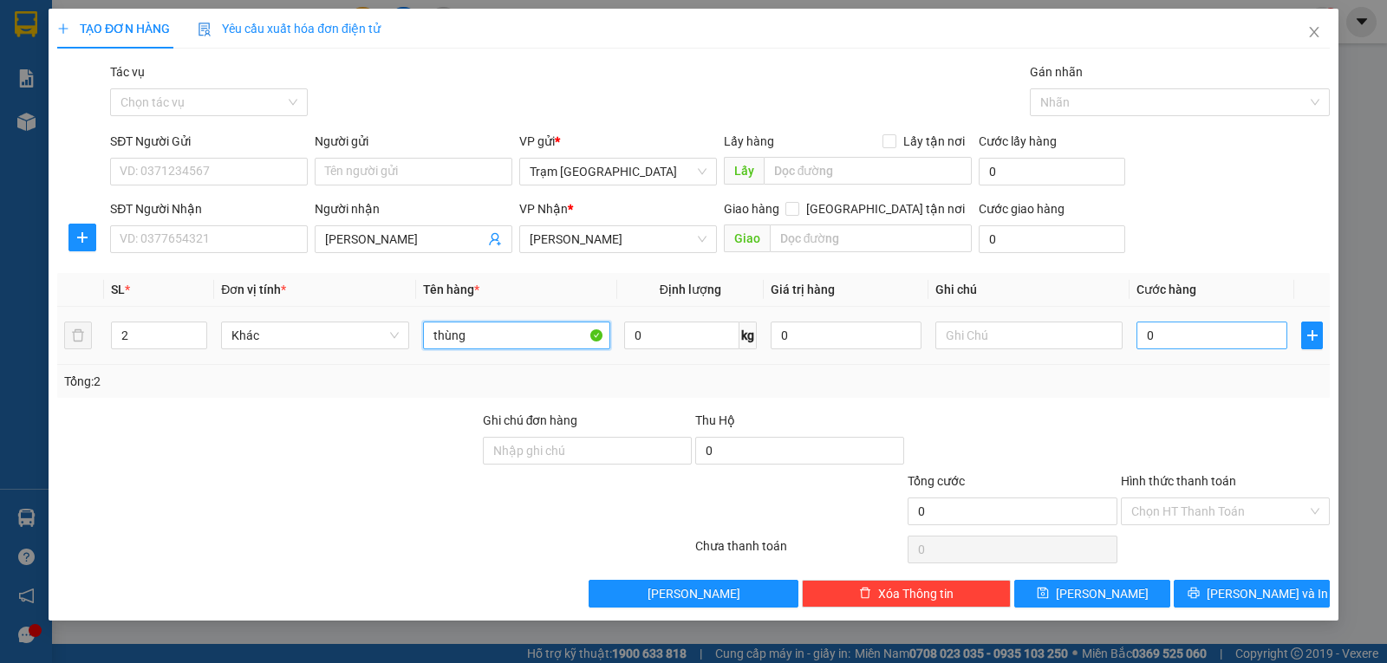
type input "thùng"
click at [1159, 343] on input "0" at bounding box center [1211, 336] width 151 height 28
type input "005"
type input "5"
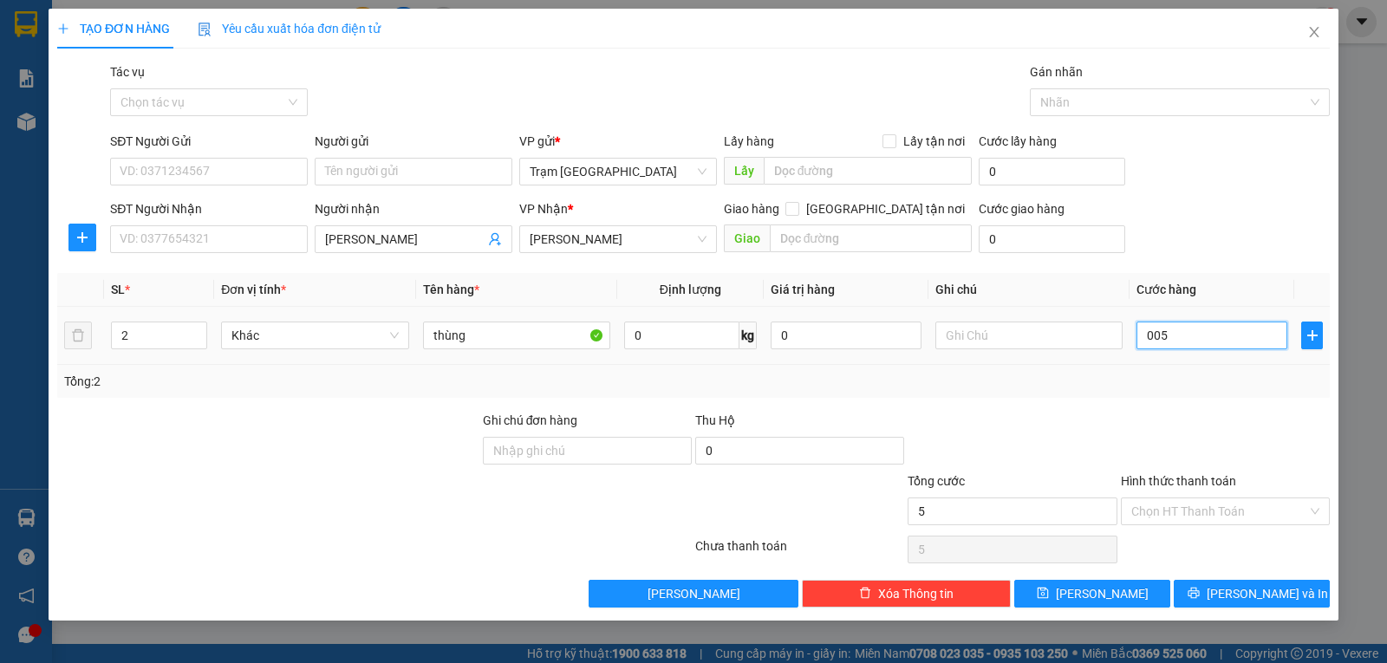
type input "0.050"
type input "50"
type input "50.000"
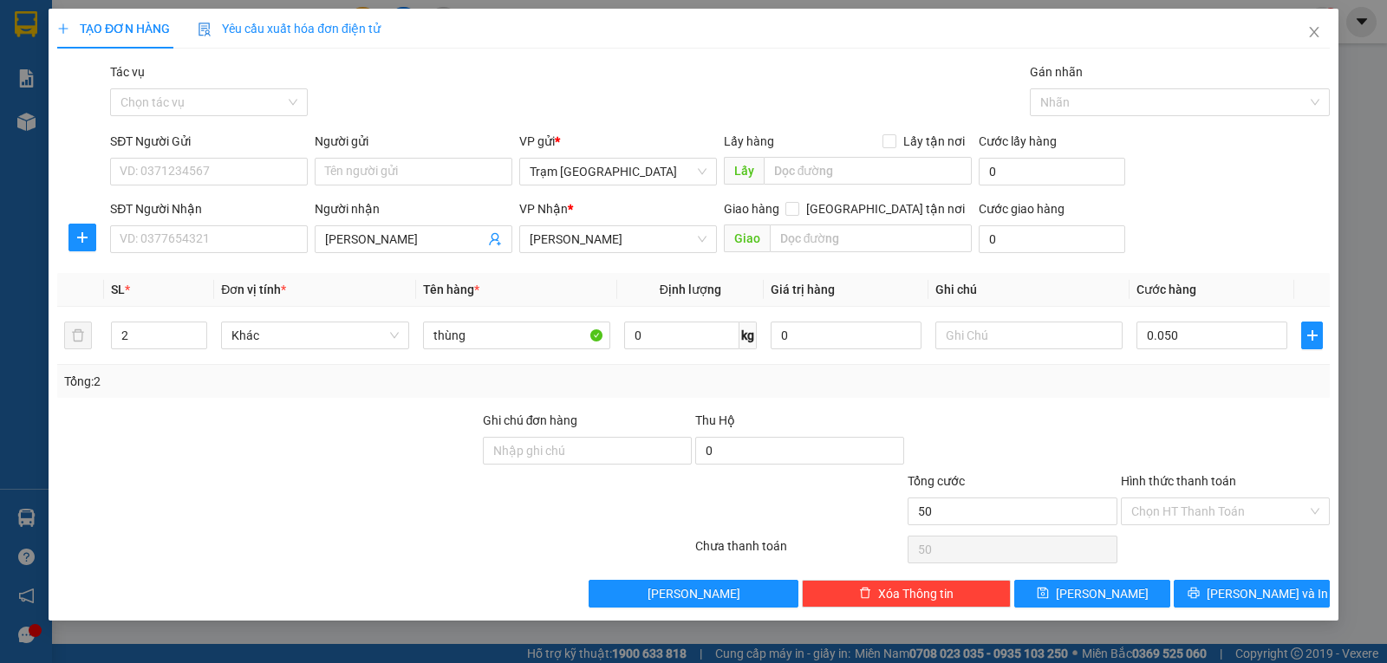
type input "50.000"
click at [1165, 399] on div "Transit Pickup Surcharge Ids Transit Deliver Surcharge Ids Transit Deliver Surc…" at bounding box center [693, 334] width 1273 height 545
drag, startPoint x: 1122, startPoint y: 588, endPoint x: 1030, endPoint y: 575, distance: 92.8
click at [1121, 587] on button "Lưu" at bounding box center [1092, 594] width 156 height 28
type input "1"
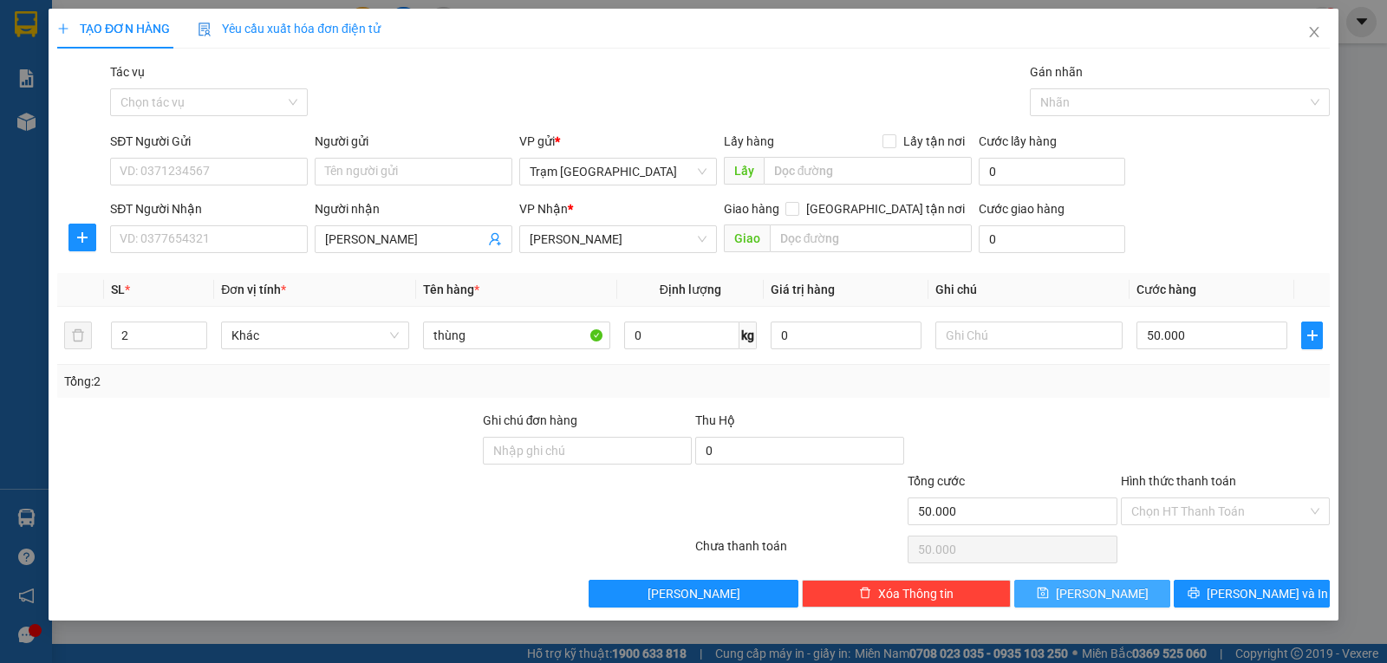
type input "0"
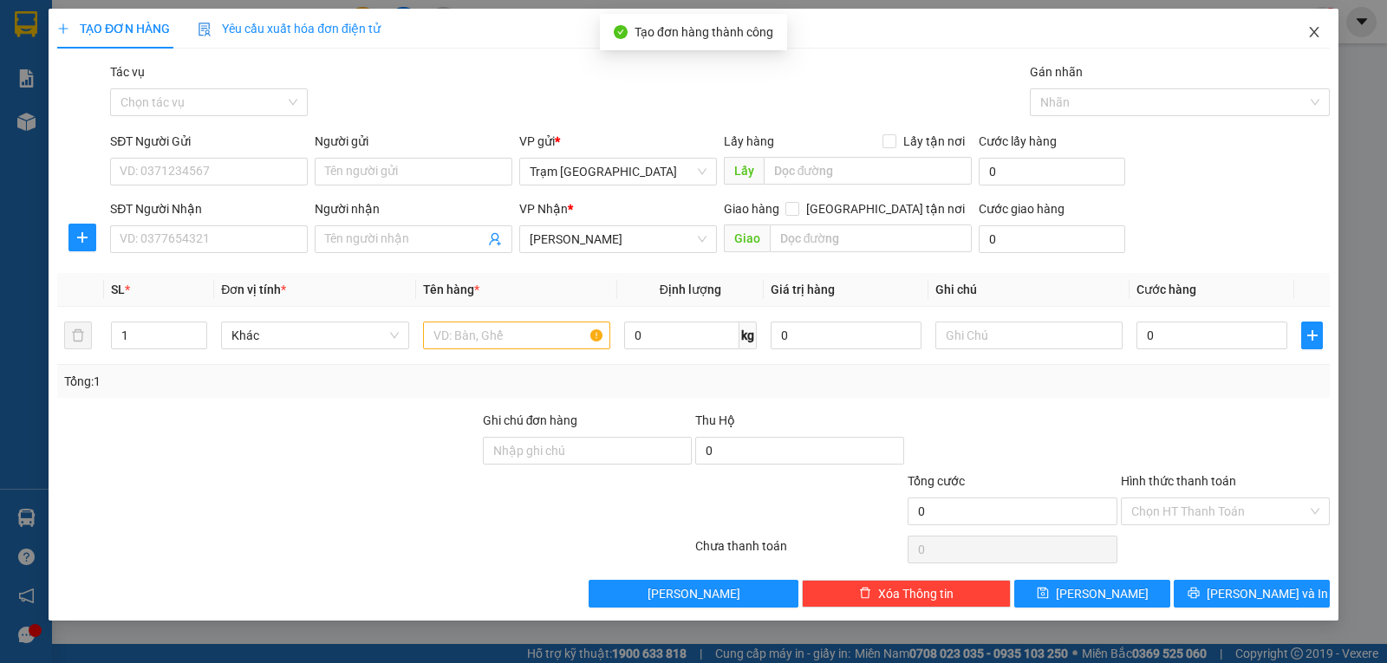
click at [1321, 35] on span "Close" at bounding box center [1314, 33] width 49 height 49
